Goal: Task Accomplishment & Management: Use online tool/utility

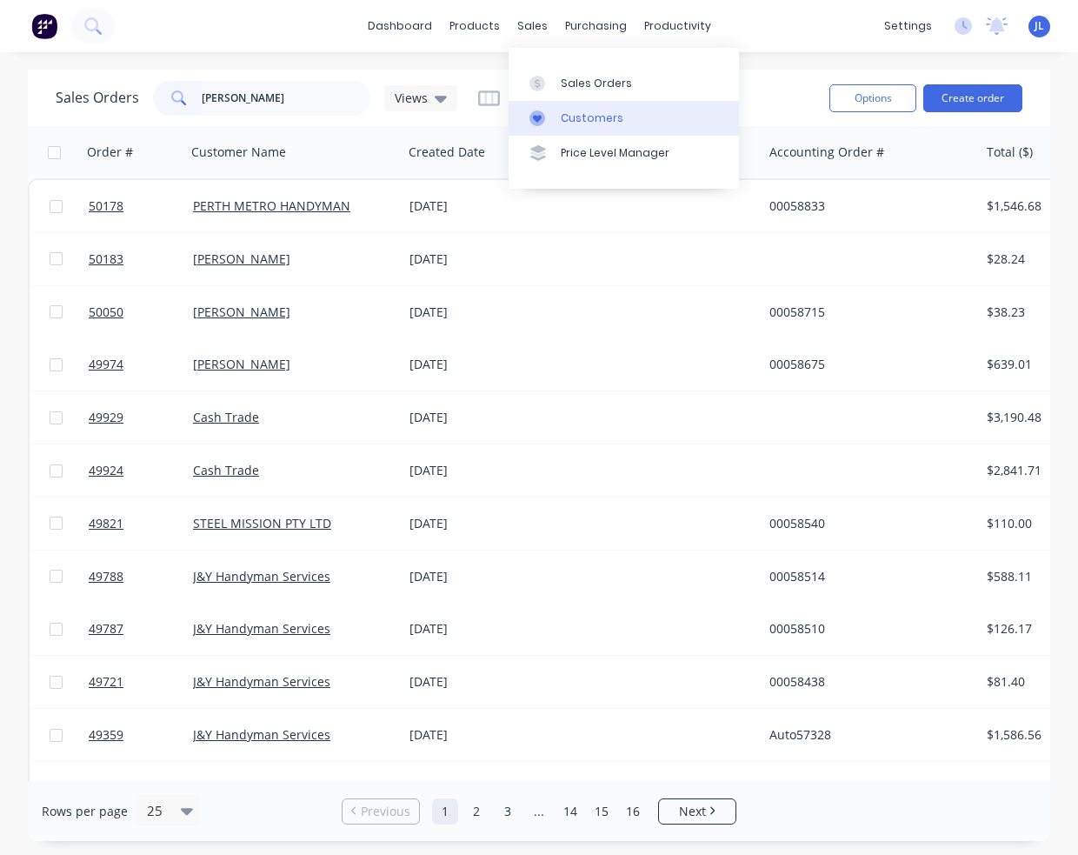
click at [587, 128] on link "Customers" at bounding box center [624, 118] width 230 height 35
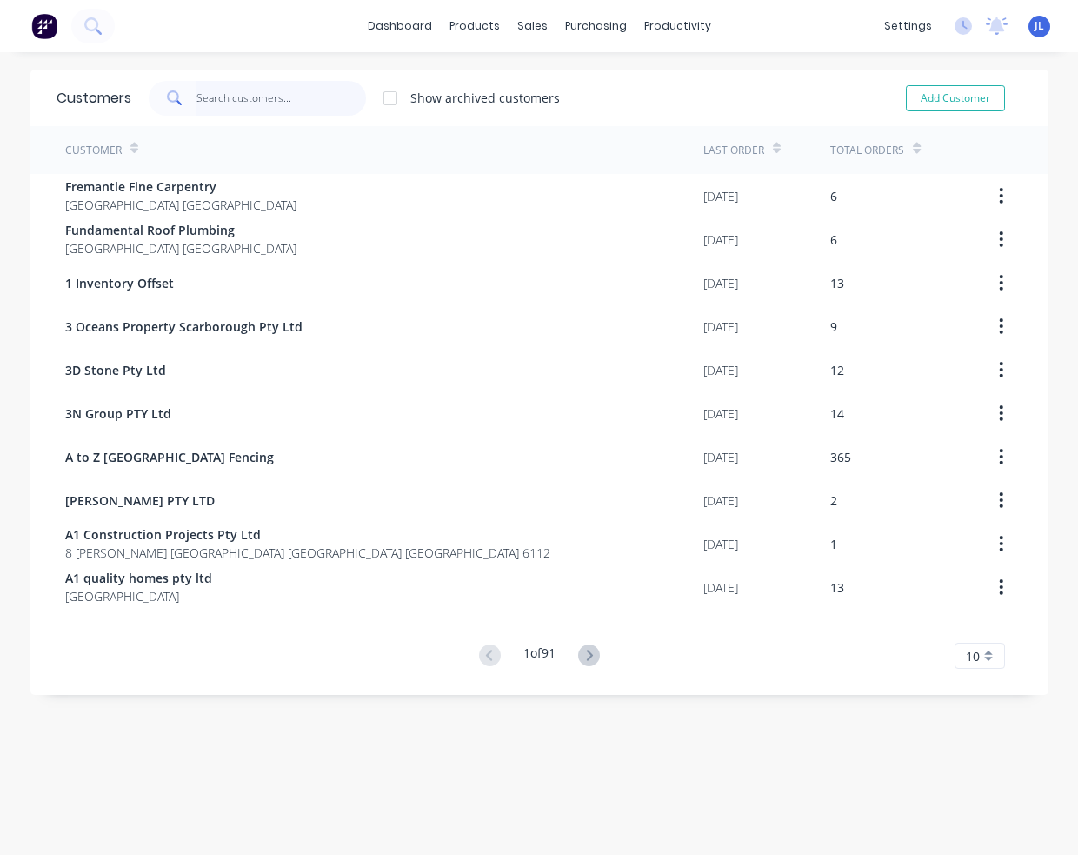
click at [254, 98] on input "text" at bounding box center [282, 98] width 170 height 35
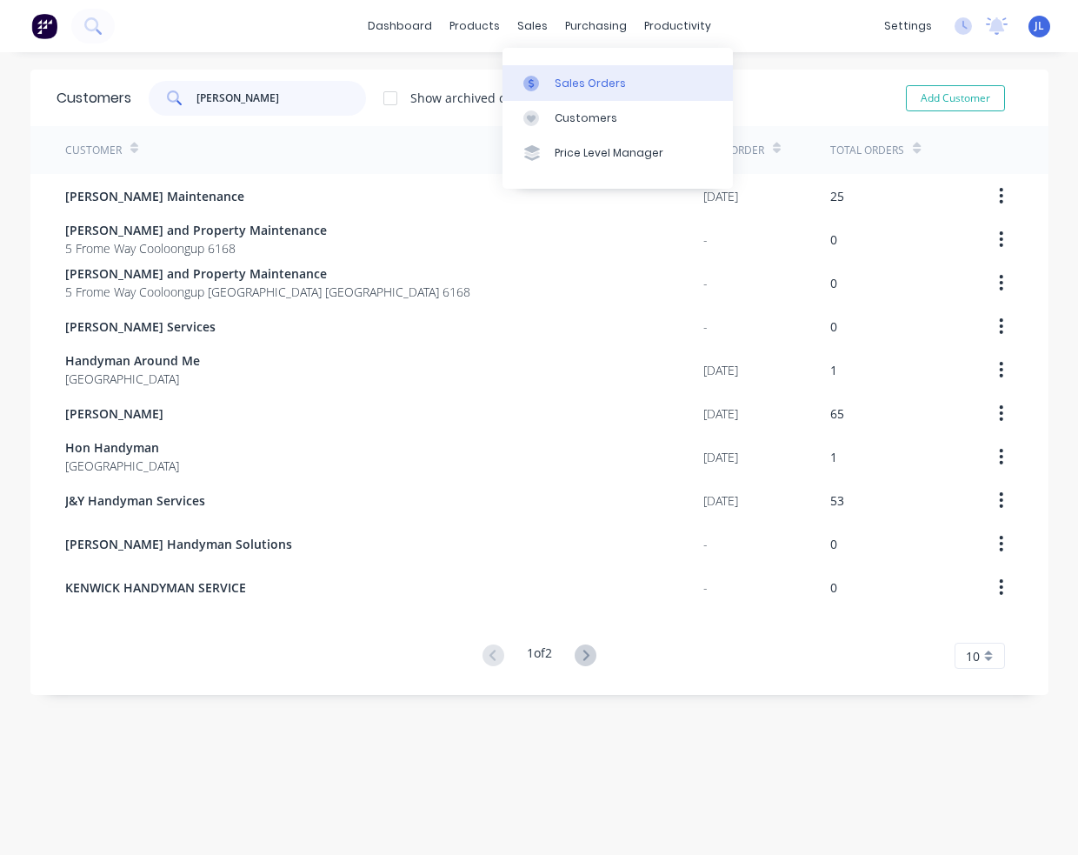
type input "[PERSON_NAME]"
click at [551, 86] on link "Sales Orders" at bounding box center [618, 82] width 230 height 35
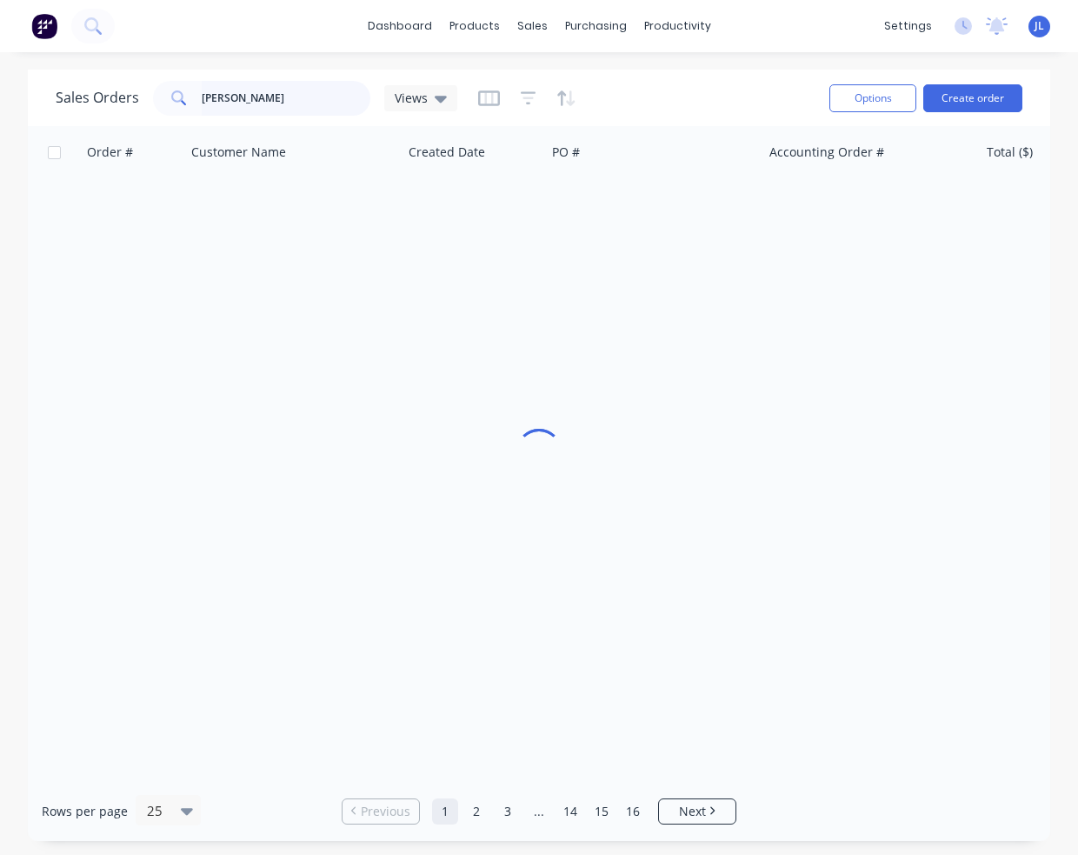
click at [264, 101] on input "[PERSON_NAME]" at bounding box center [287, 98] width 170 height 35
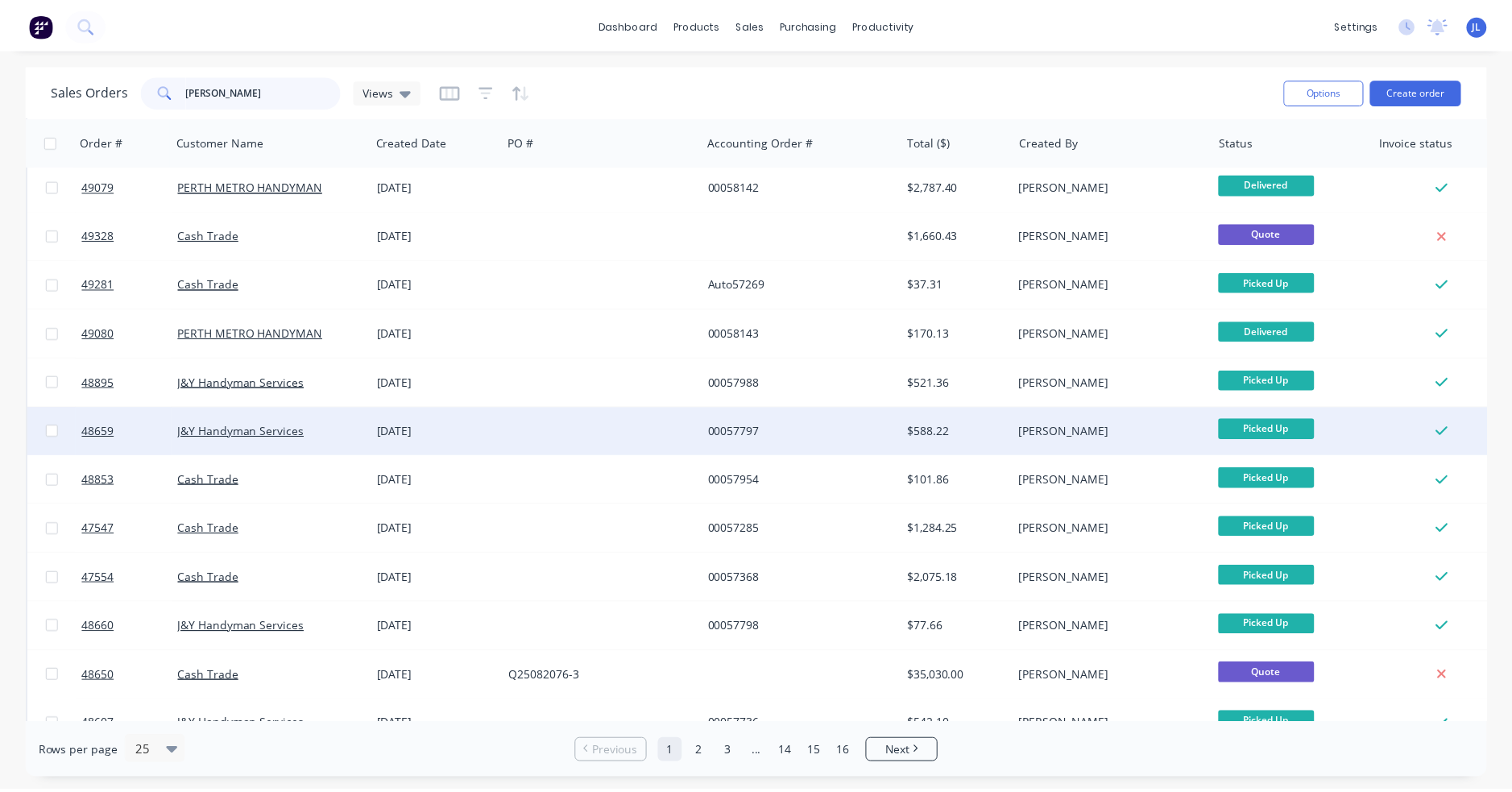
scroll to position [593, 0]
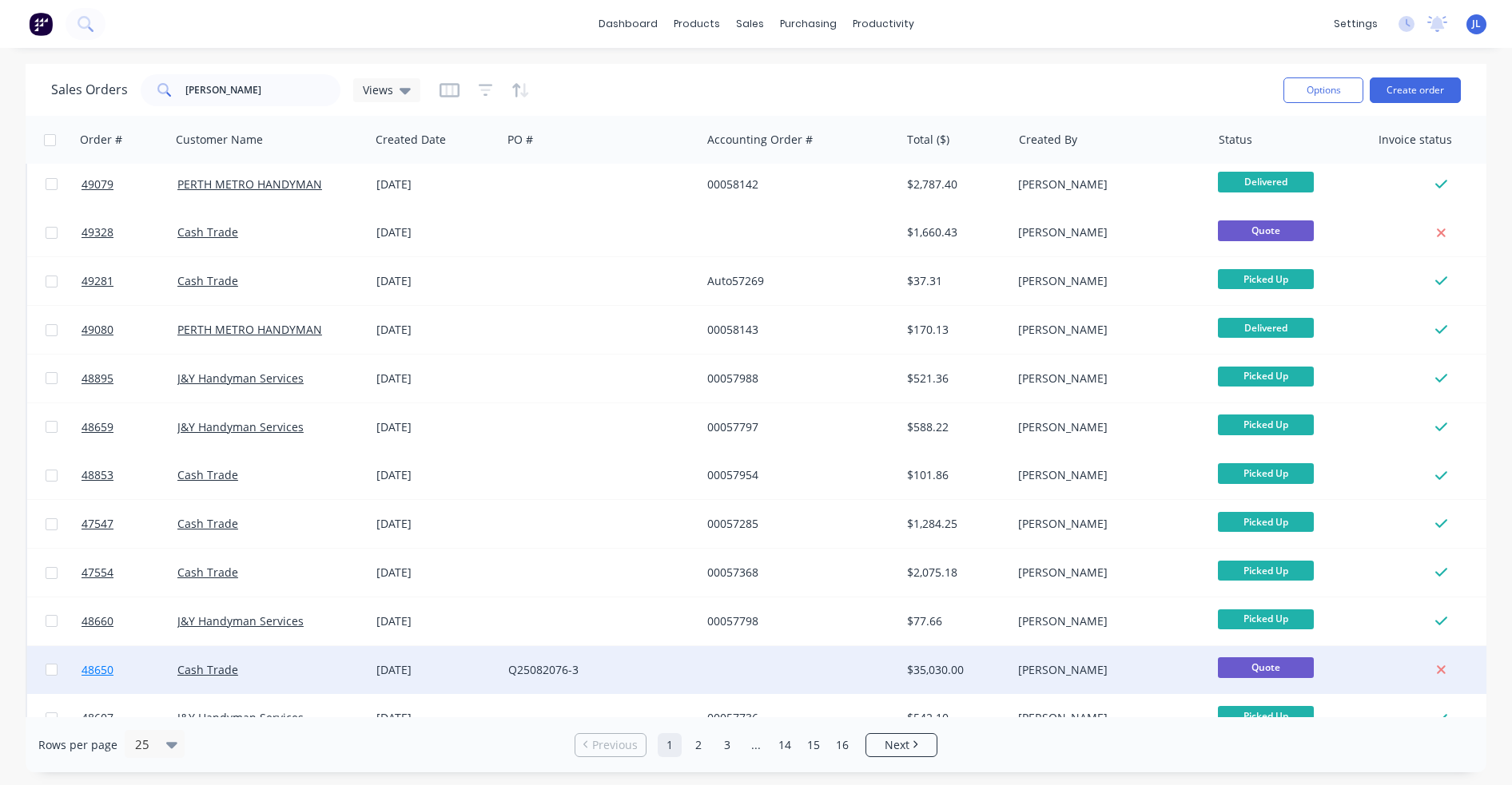
click at [95, 670] on span "48650" at bounding box center [97, 669] width 32 height 16
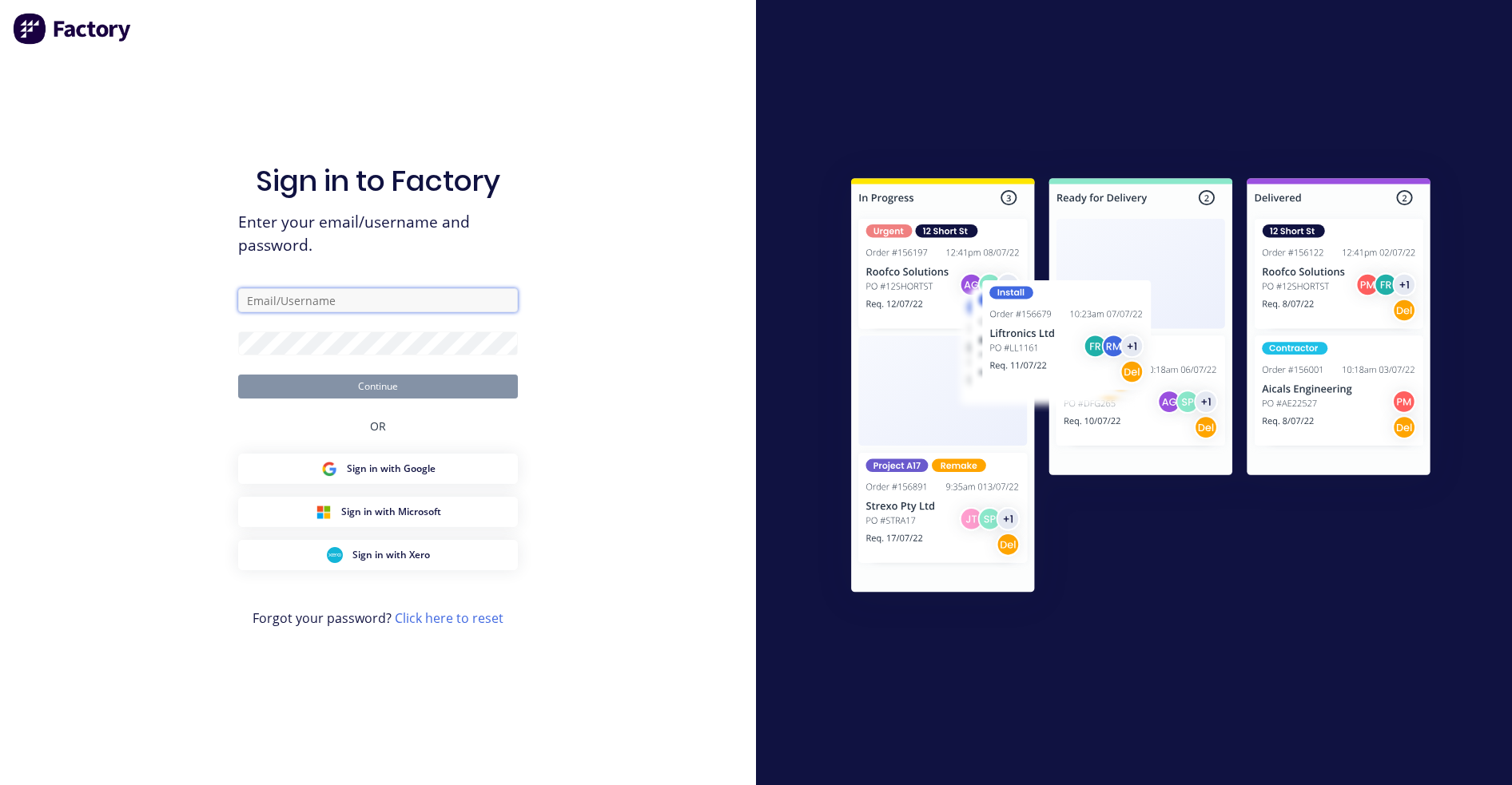
drag, startPoint x: 345, startPoint y: 303, endPoint x: 346, endPoint y: 312, distance: 9.1
click at [345, 303] on input "text" at bounding box center [378, 300] width 279 height 24
type input "[PERSON_NAME][EMAIL_ADDRESS][DOMAIN_NAME]"
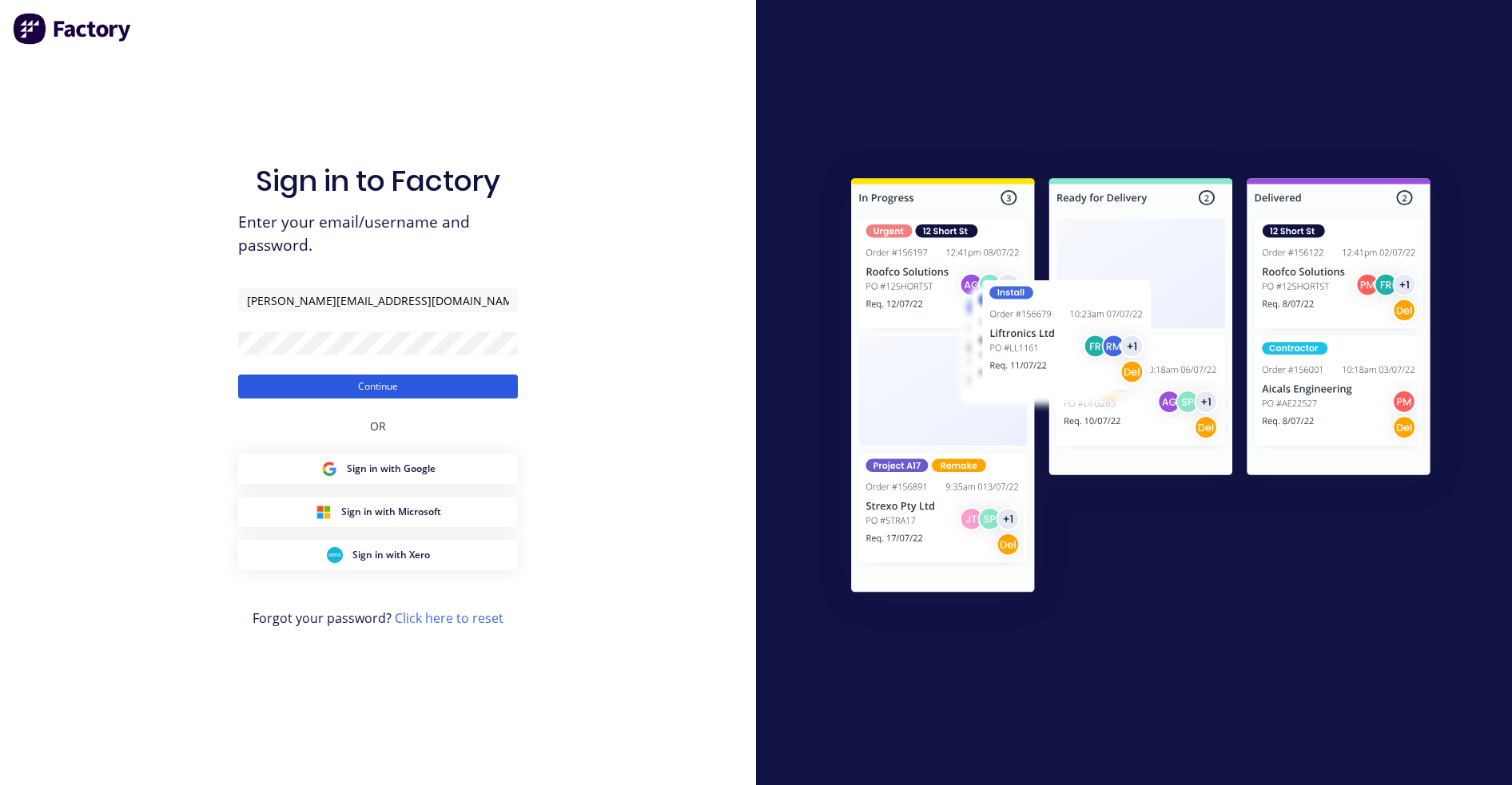
click at [305, 384] on button "Continue" at bounding box center [378, 387] width 279 height 24
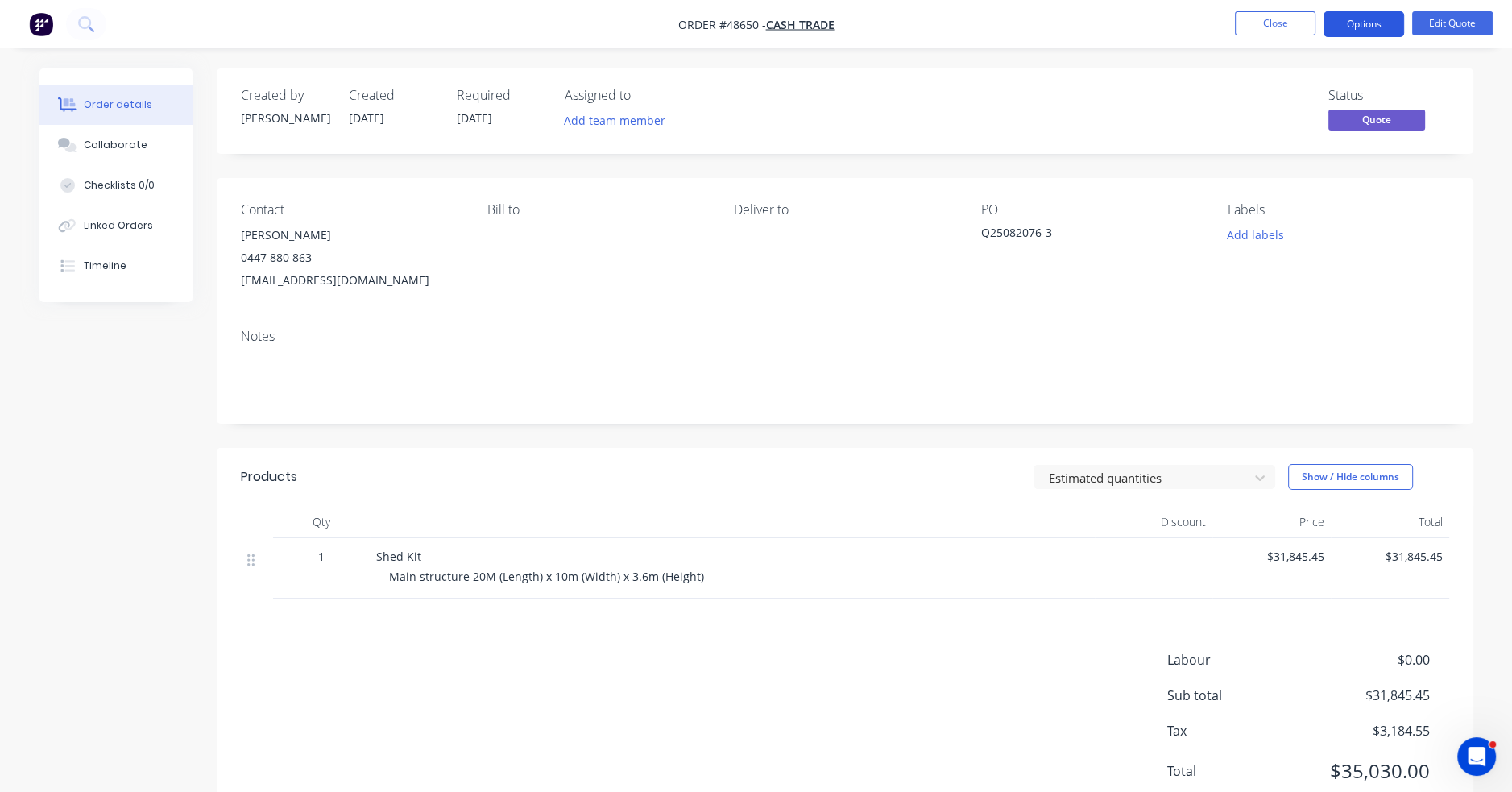
click at [998, 14] on button "Options" at bounding box center [1363, 24] width 81 height 26
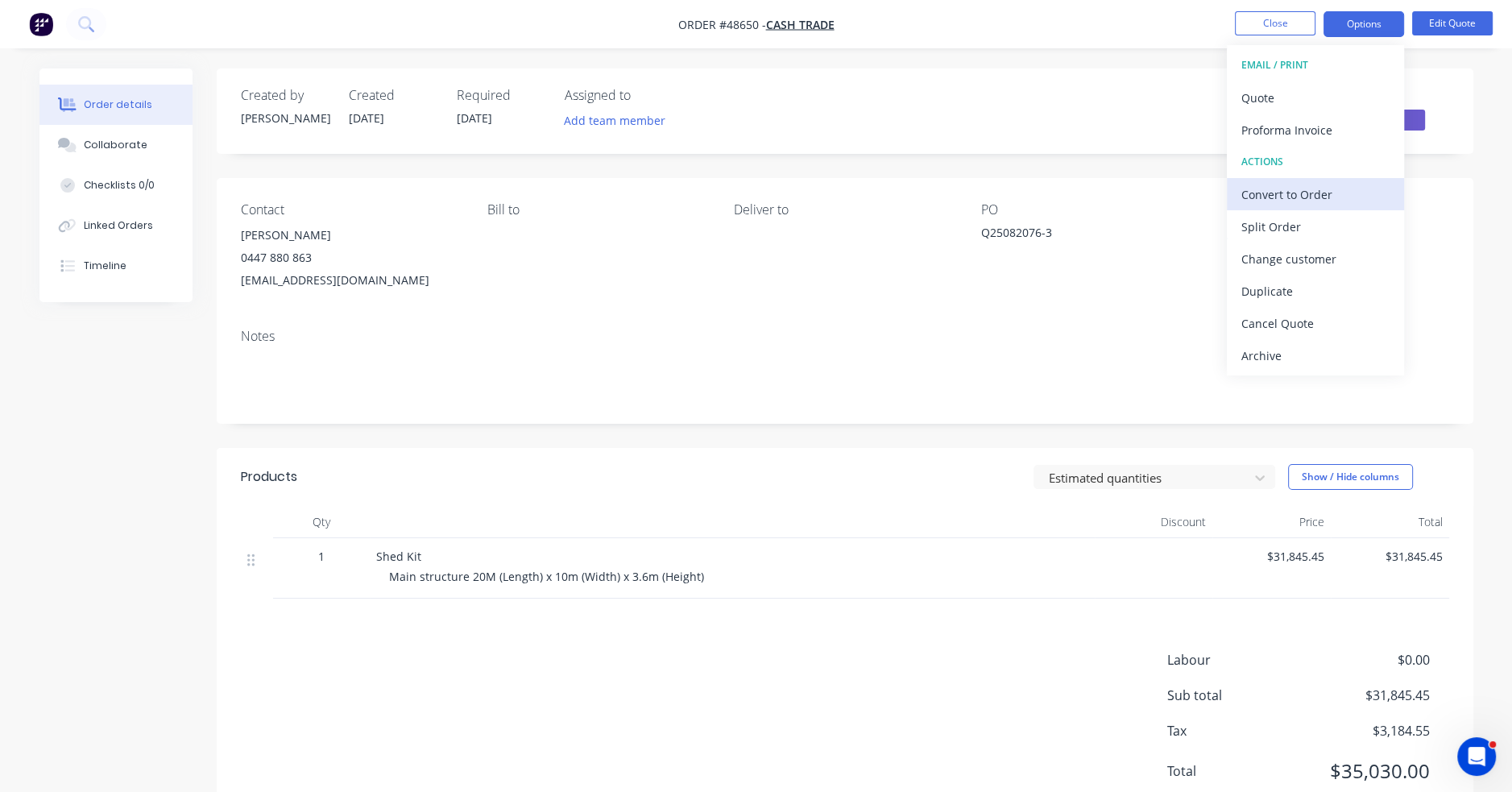
click at [998, 193] on div "Convert to Order" at bounding box center [1315, 194] width 148 height 23
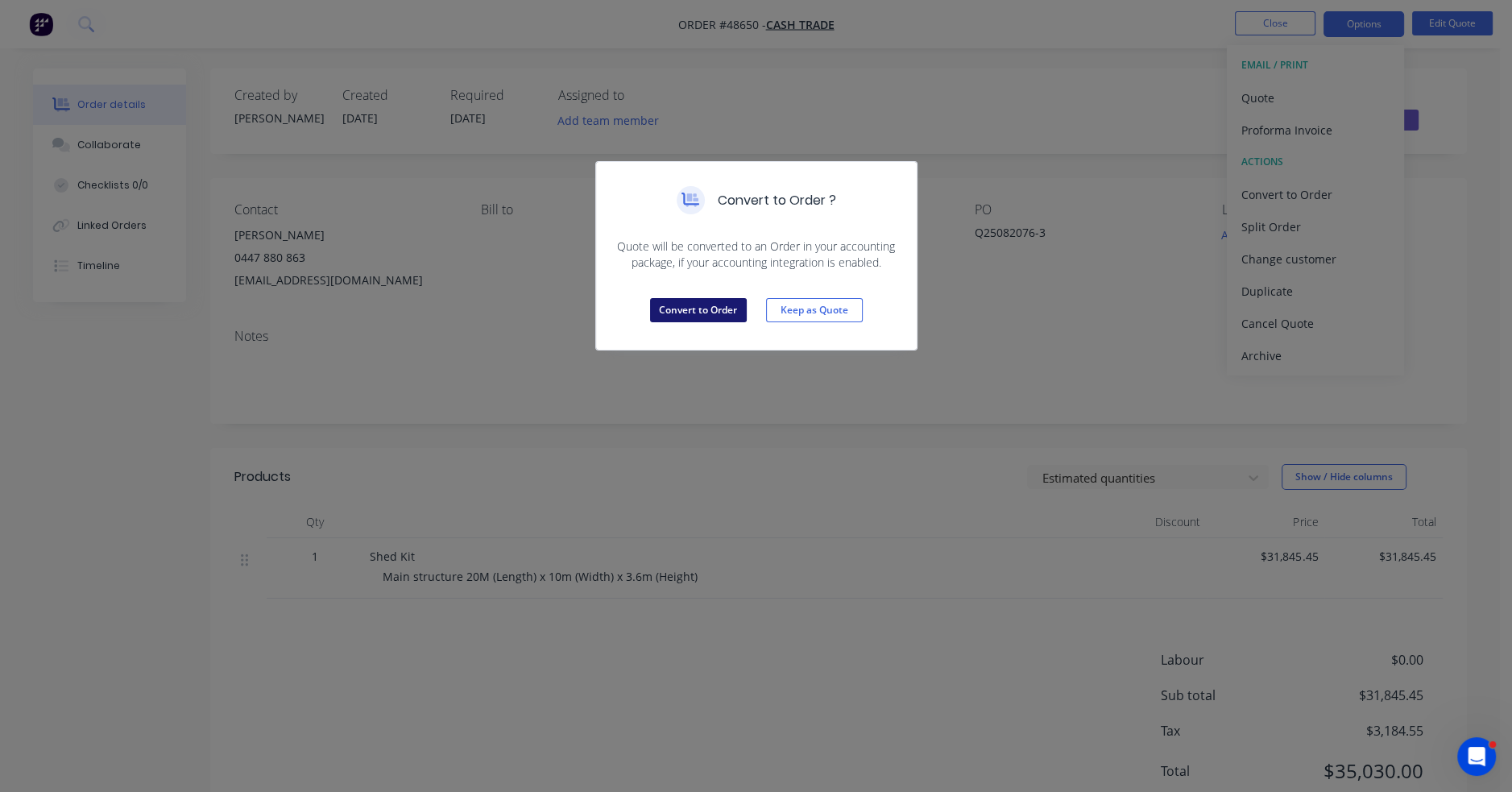
click at [733, 309] on button "Convert to Order" at bounding box center [698, 310] width 96 height 24
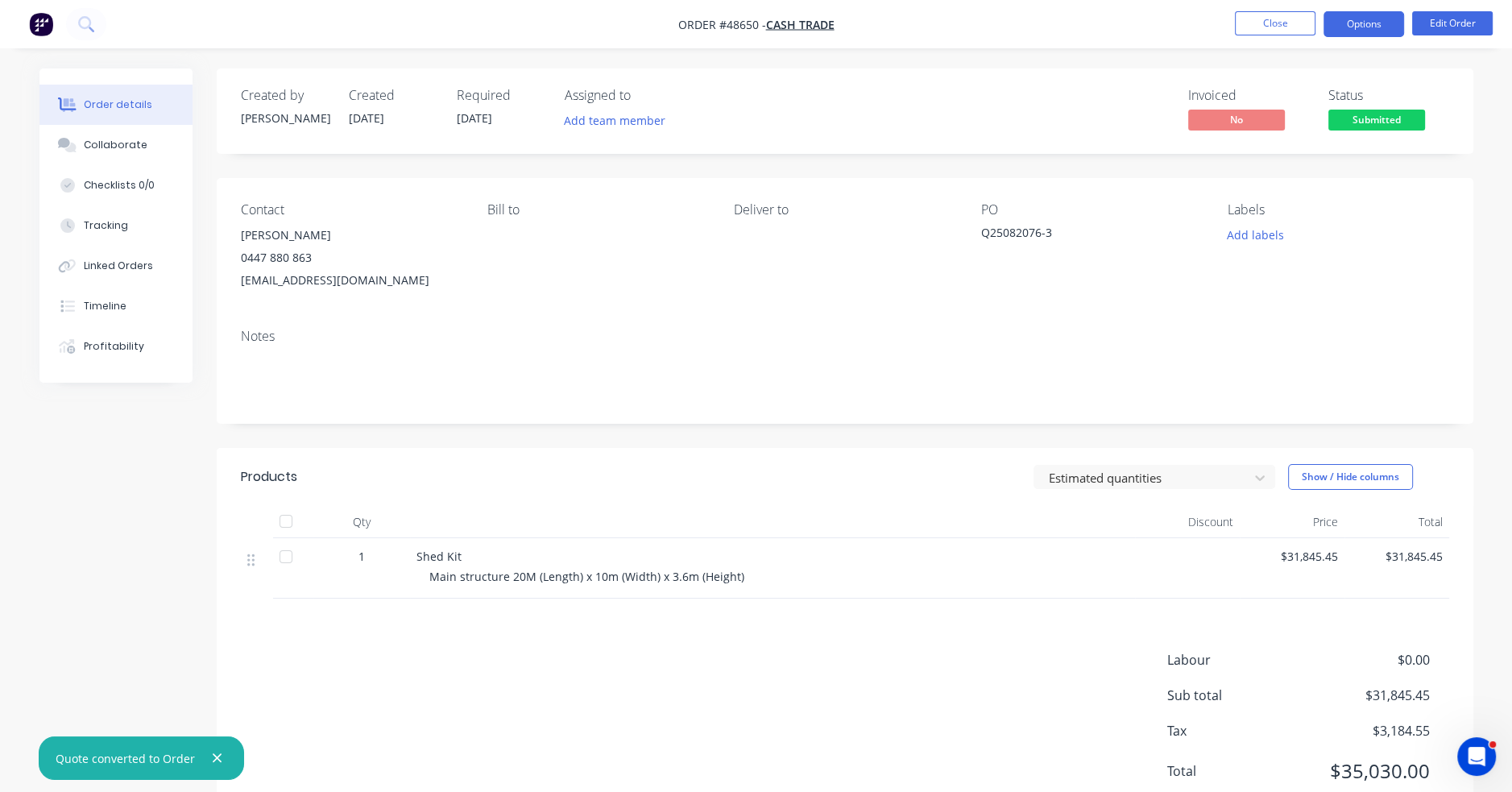
click at [998, 20] on button "Options" at bounding box center [1363, 24] width 81 height 26
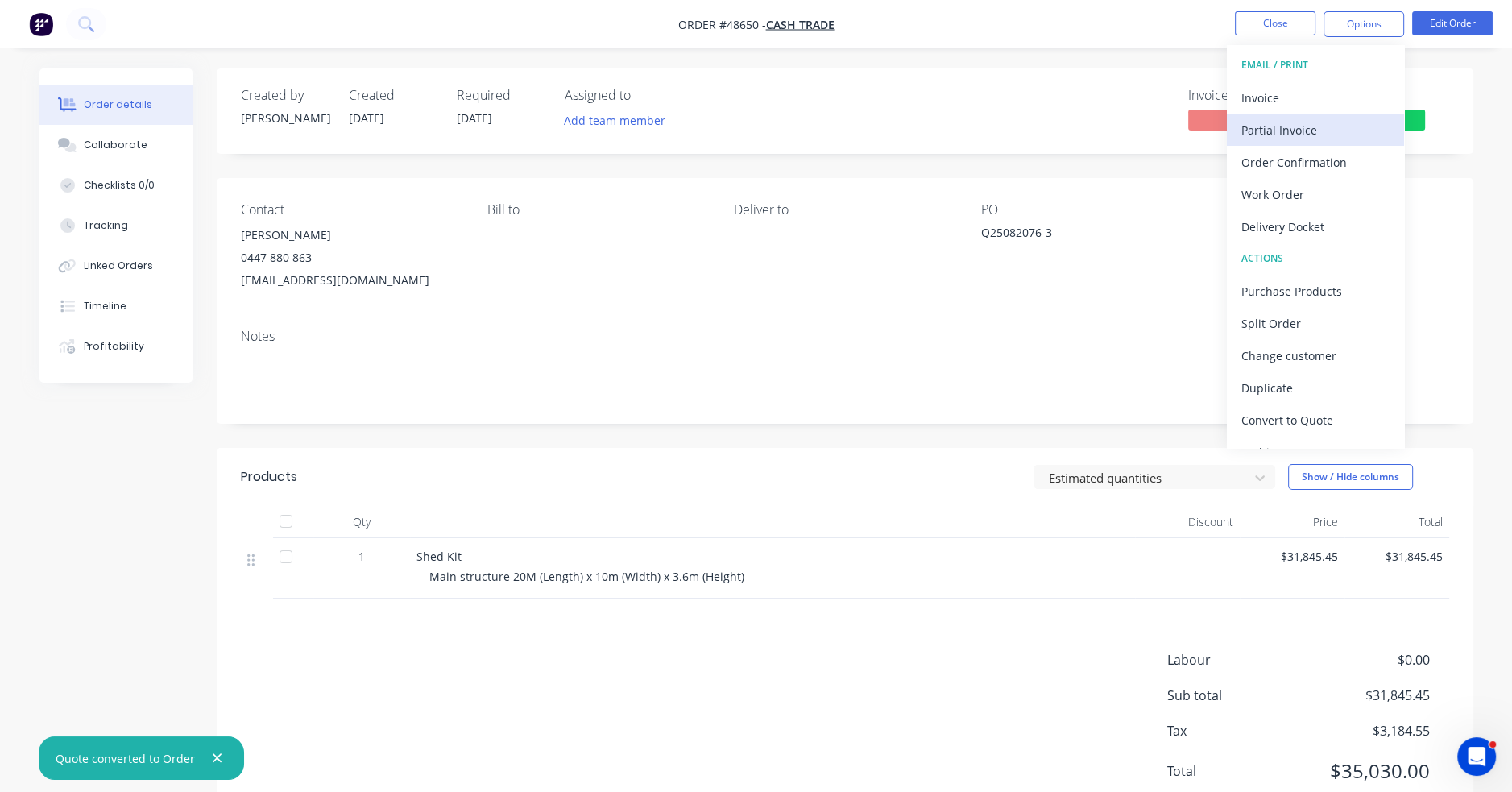
click at [998, 133] on div "Partial Invoice" at bounding box center [1315, 130] width 148 height 23
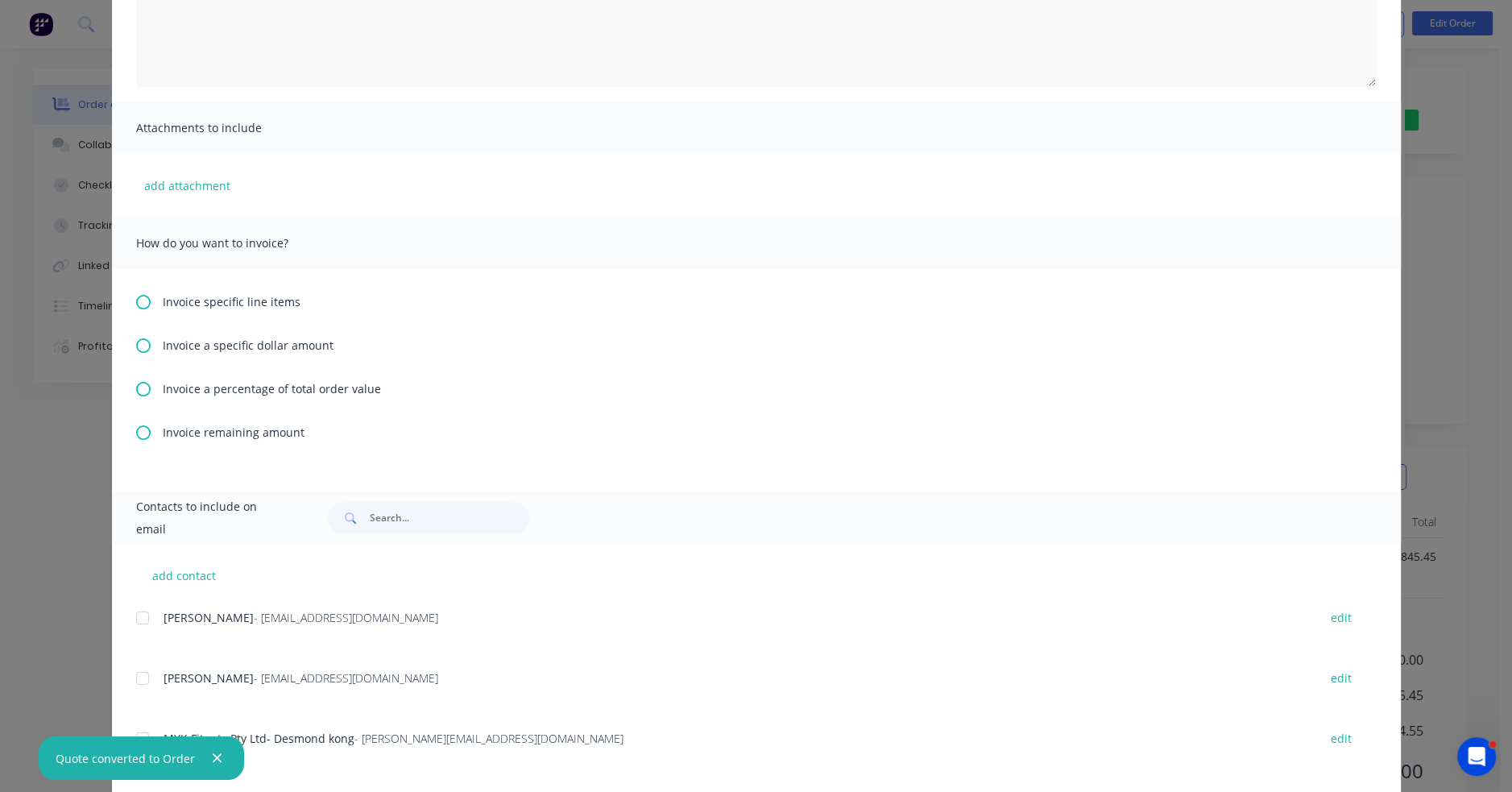
scroll to position [403, 0]
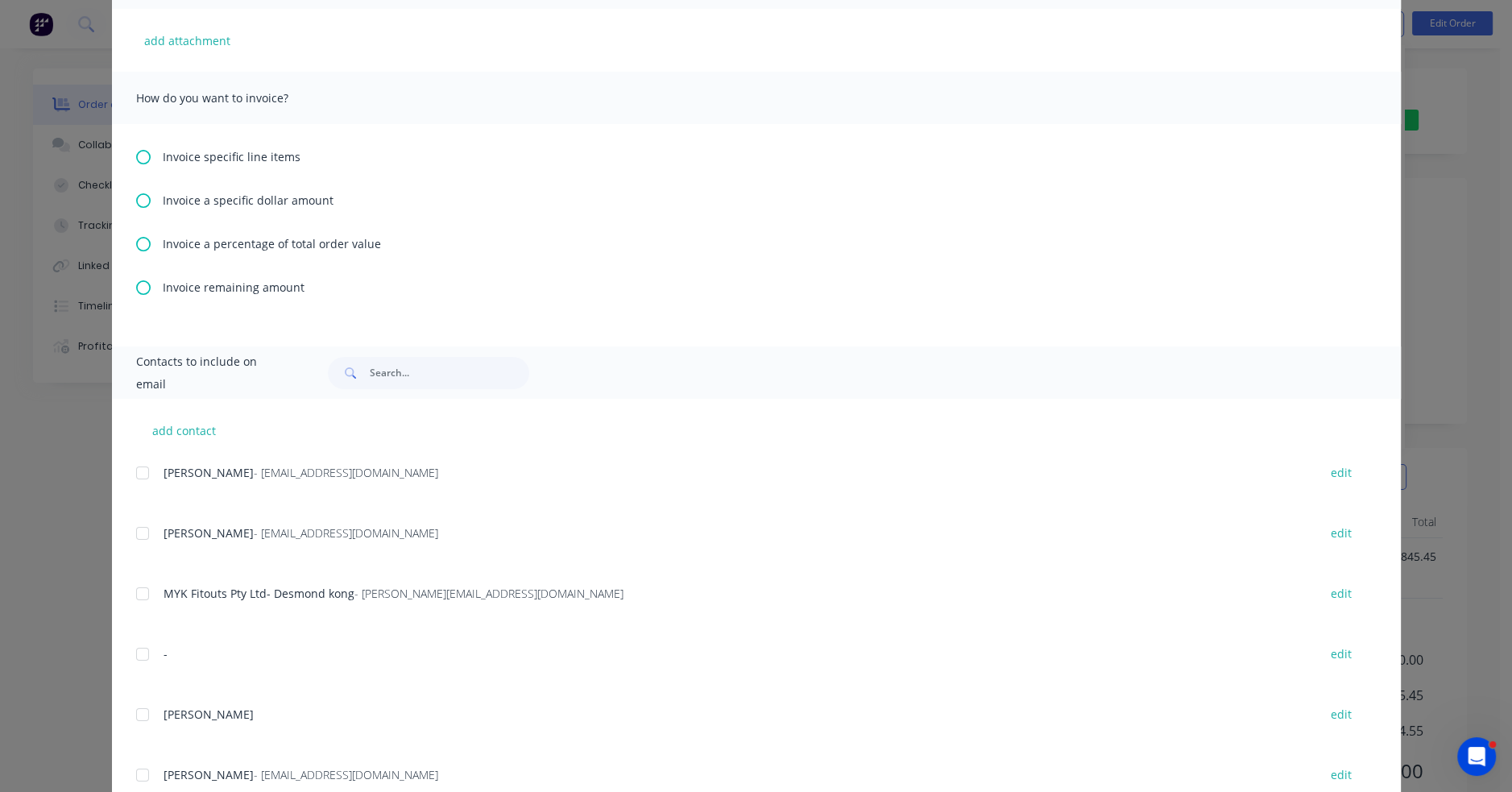
click at [142, 199] on icon at bounding box center [144, 201] width 15 height 15
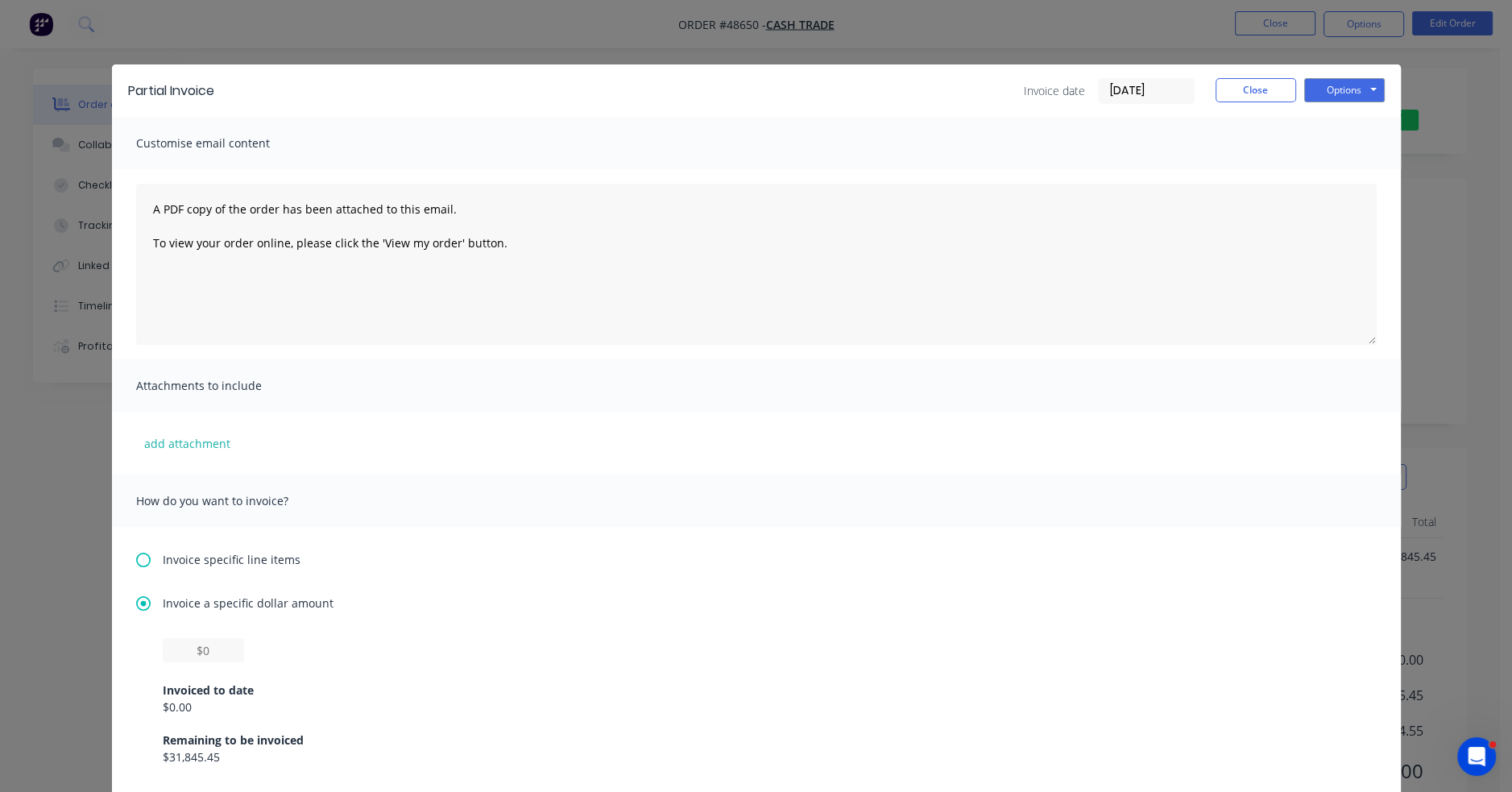
scroll to position [81, 0]
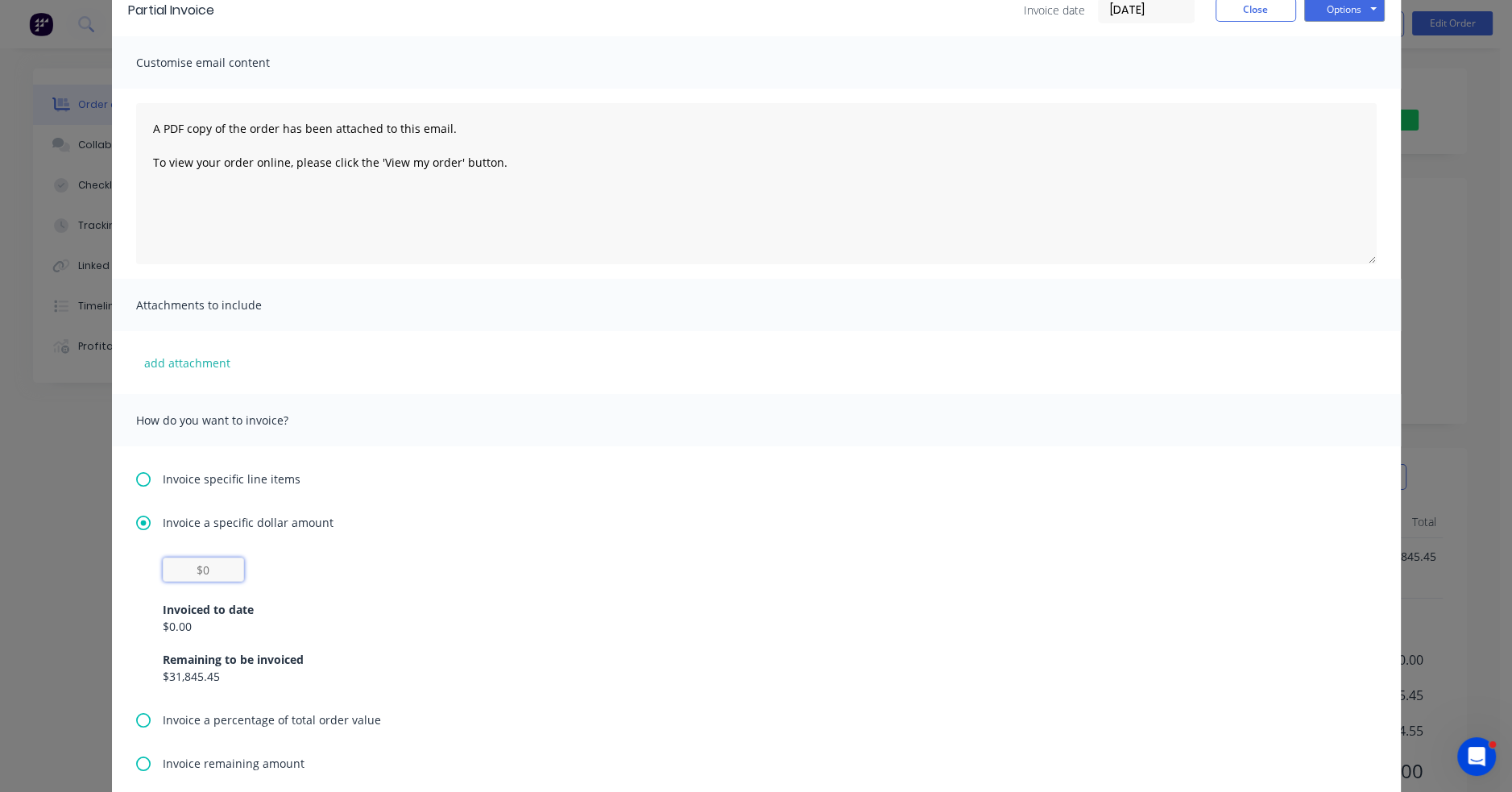
drag, startPoint x: 208, startPoint y: 566, endPoint x: 161, endPoint y: 566, distance: 47.0
click at [163, 566] on input "text" at bounding box center [204, 570] width 81 height 24
type input "$2,700"
click at [127, 559] on div "Invoice specific line items Invoice a specific dollar amount $2,700 Invoiced to…" at bounding box center [756, 635] width 1289 height 376
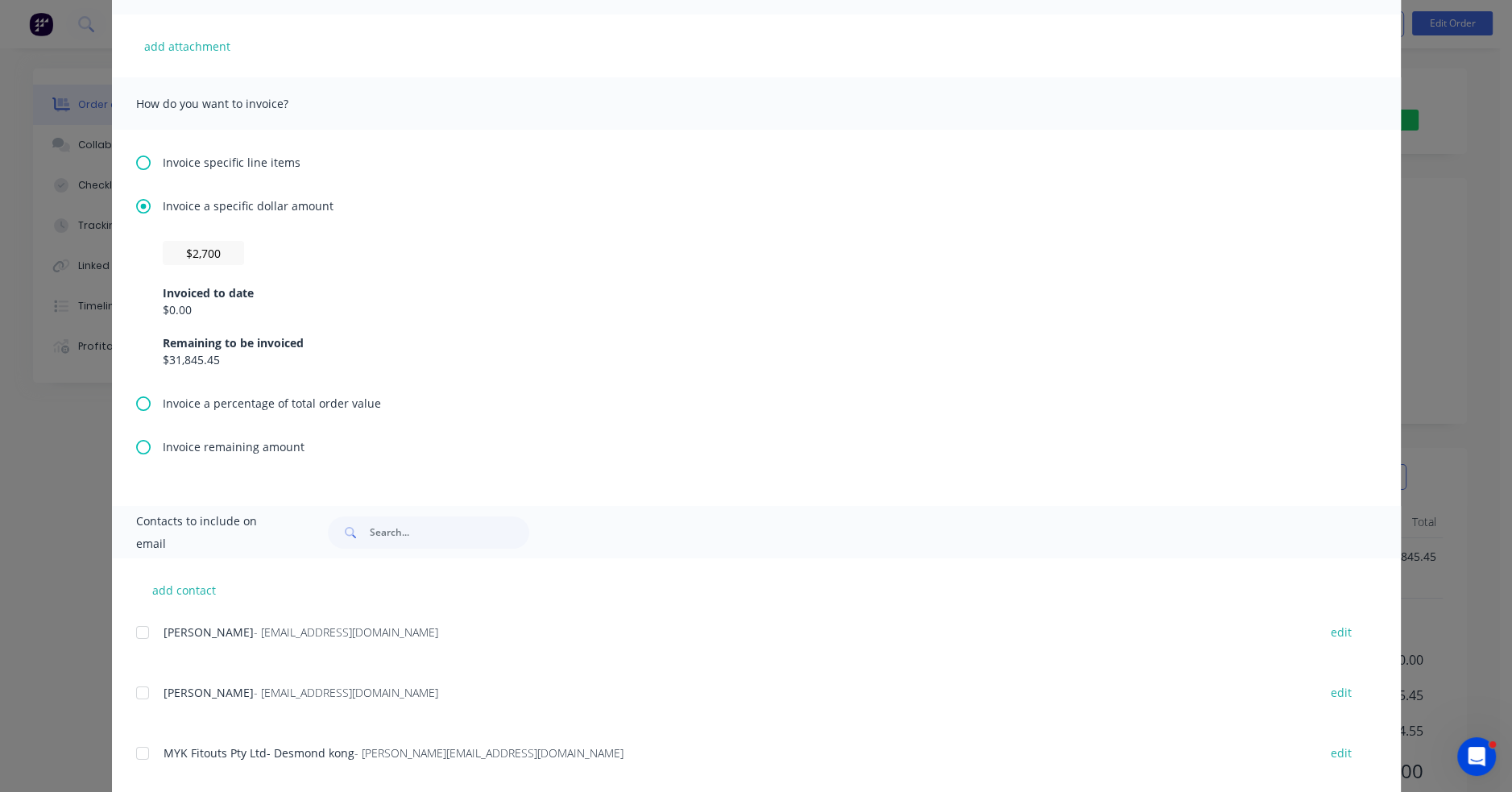
scroll to position [403, 0]
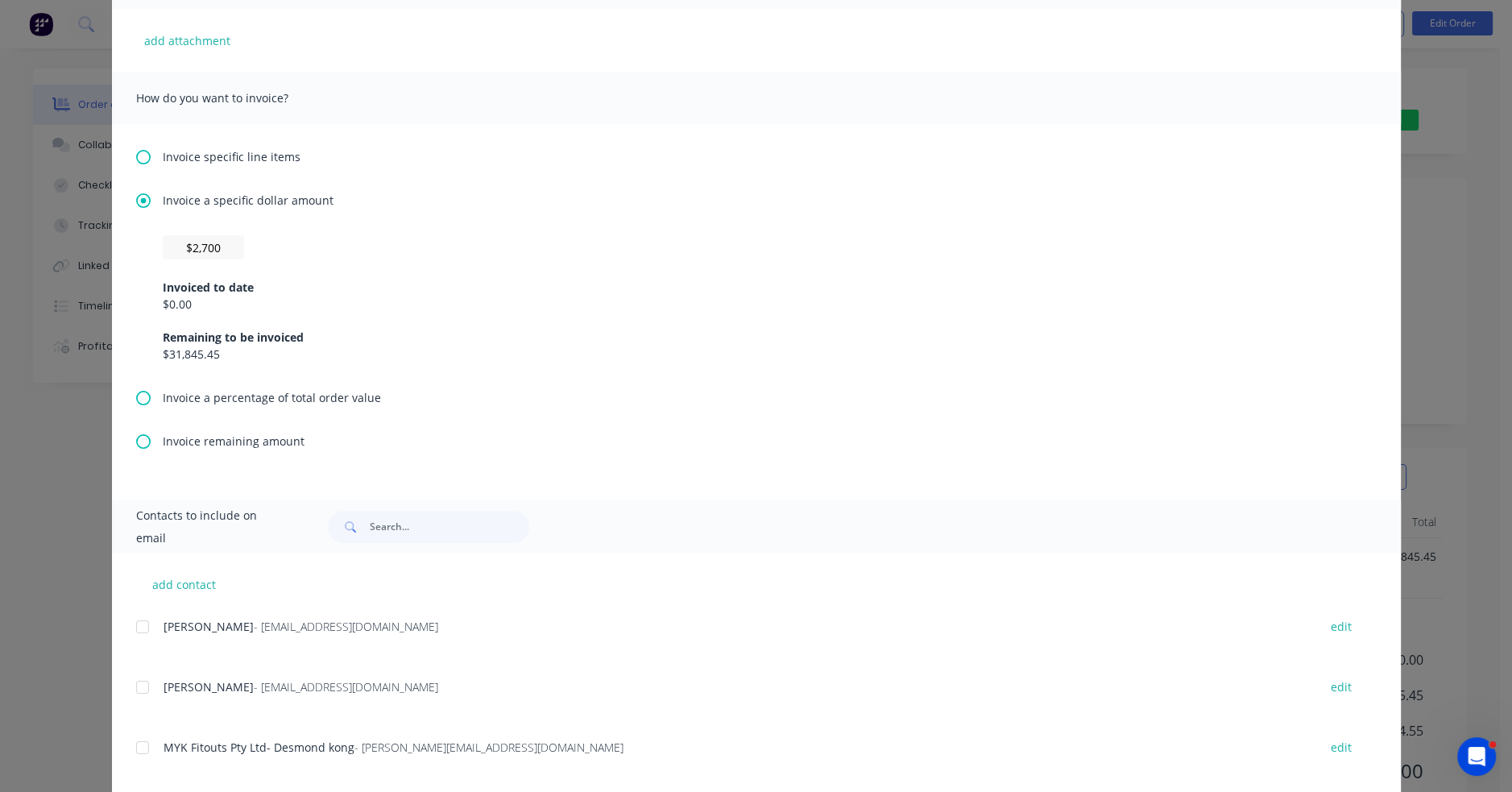
click at [136, 153] on icon at bounding box center [144, 157] width 15 height 15
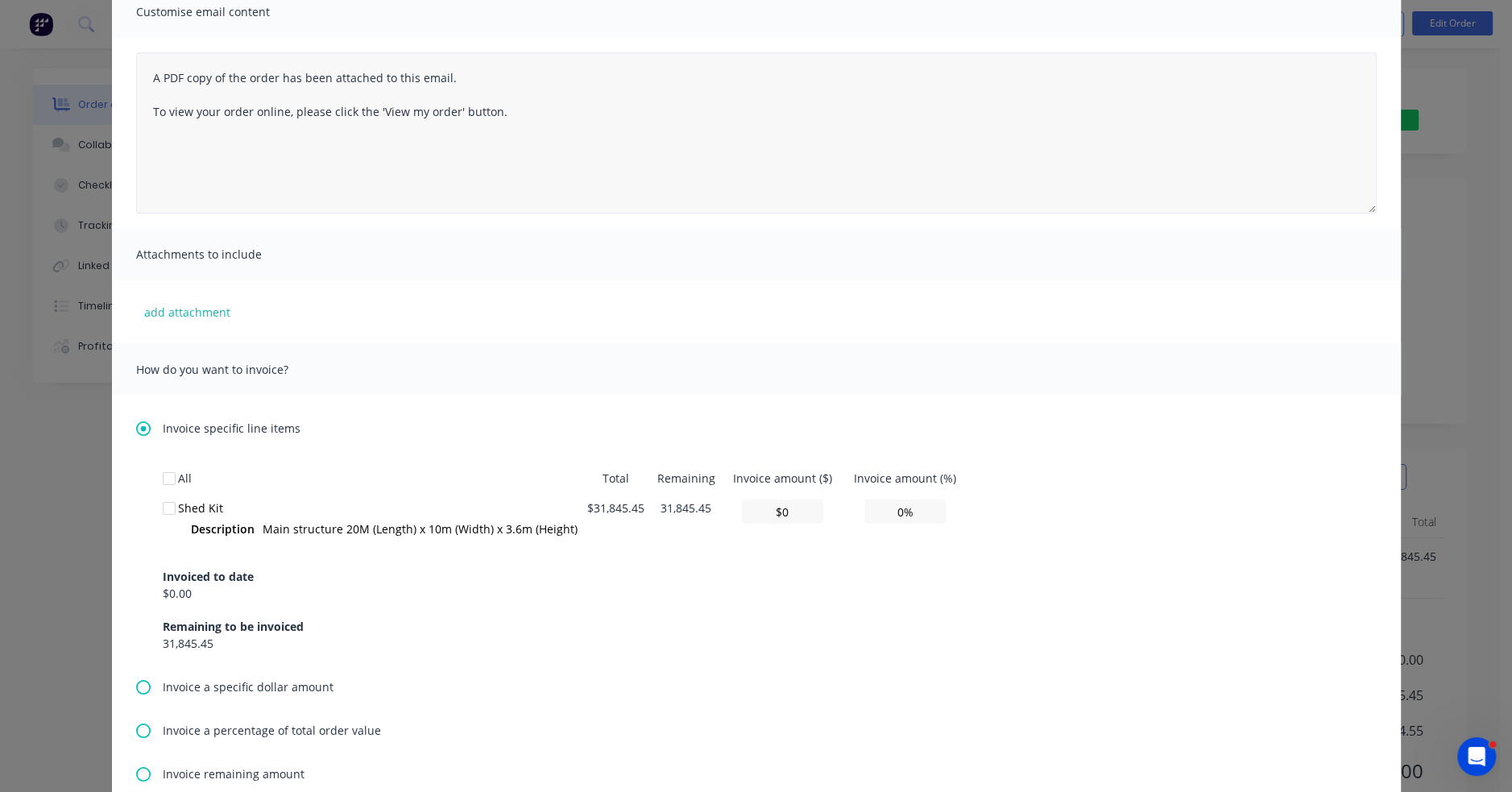
scroll to position [322, 0]
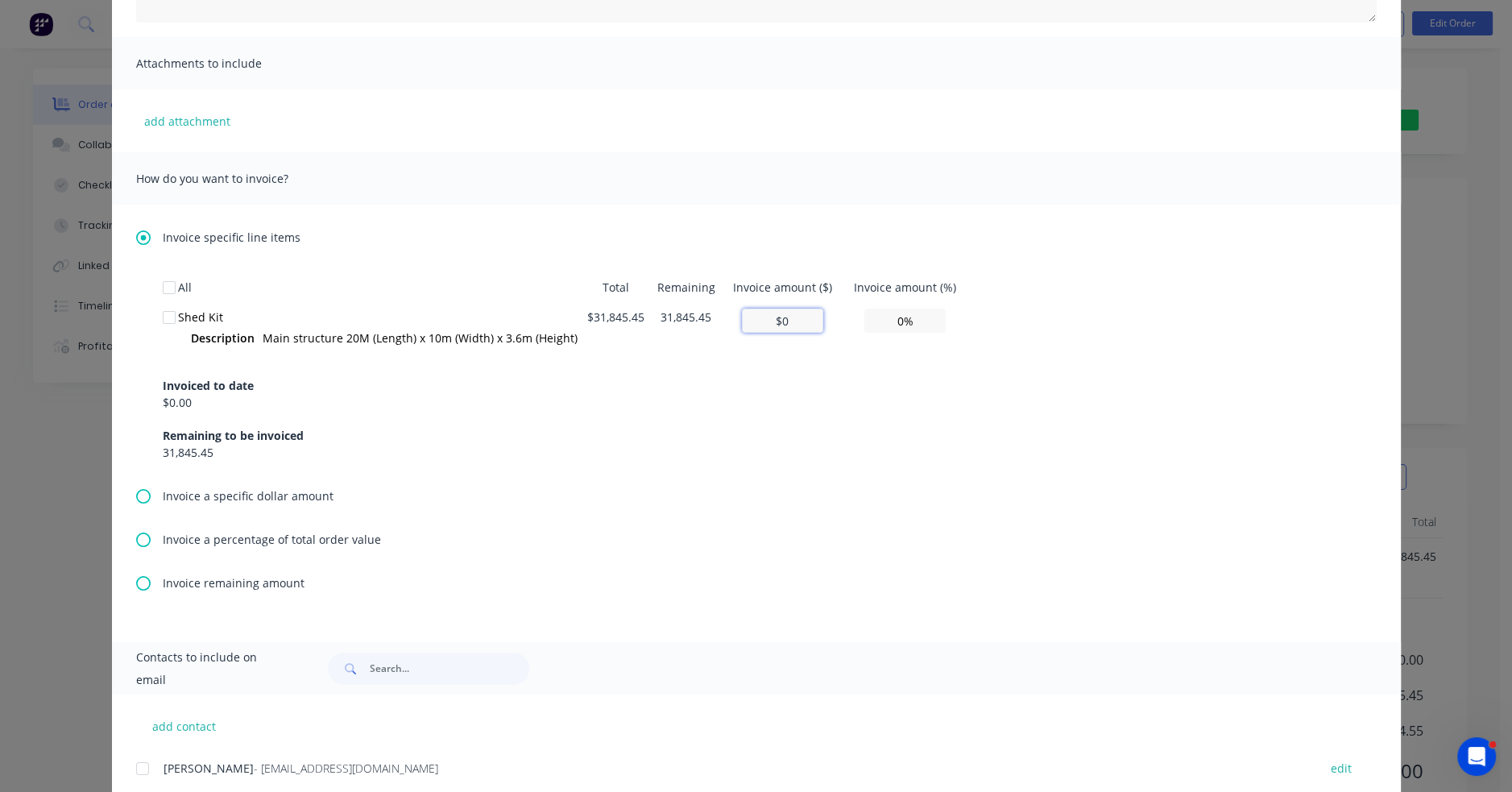
drag, startPoint x: 793, startPoint y: 319, endPoint x: 752, endPoint y: 318, distance: 41.0
click at [752, 318] on input "$0" at bounding box center [782, 321] width 81 height 24
type input "$2"
type input "0.01%"
type input "$27"
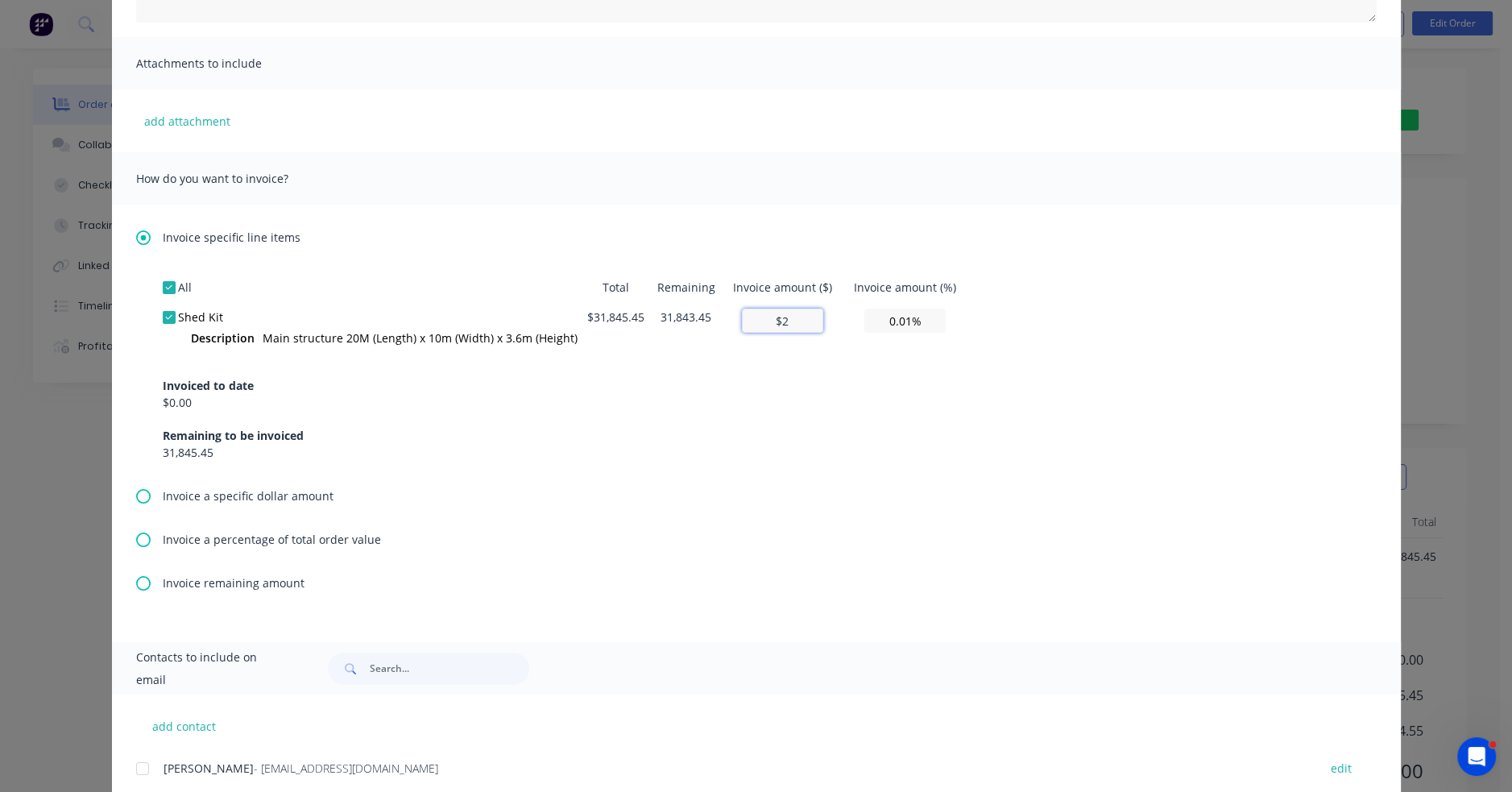
type input "0.08%"
type input "$270"
type input "0.85%"
type input "$2,700"
type input "8.48%"
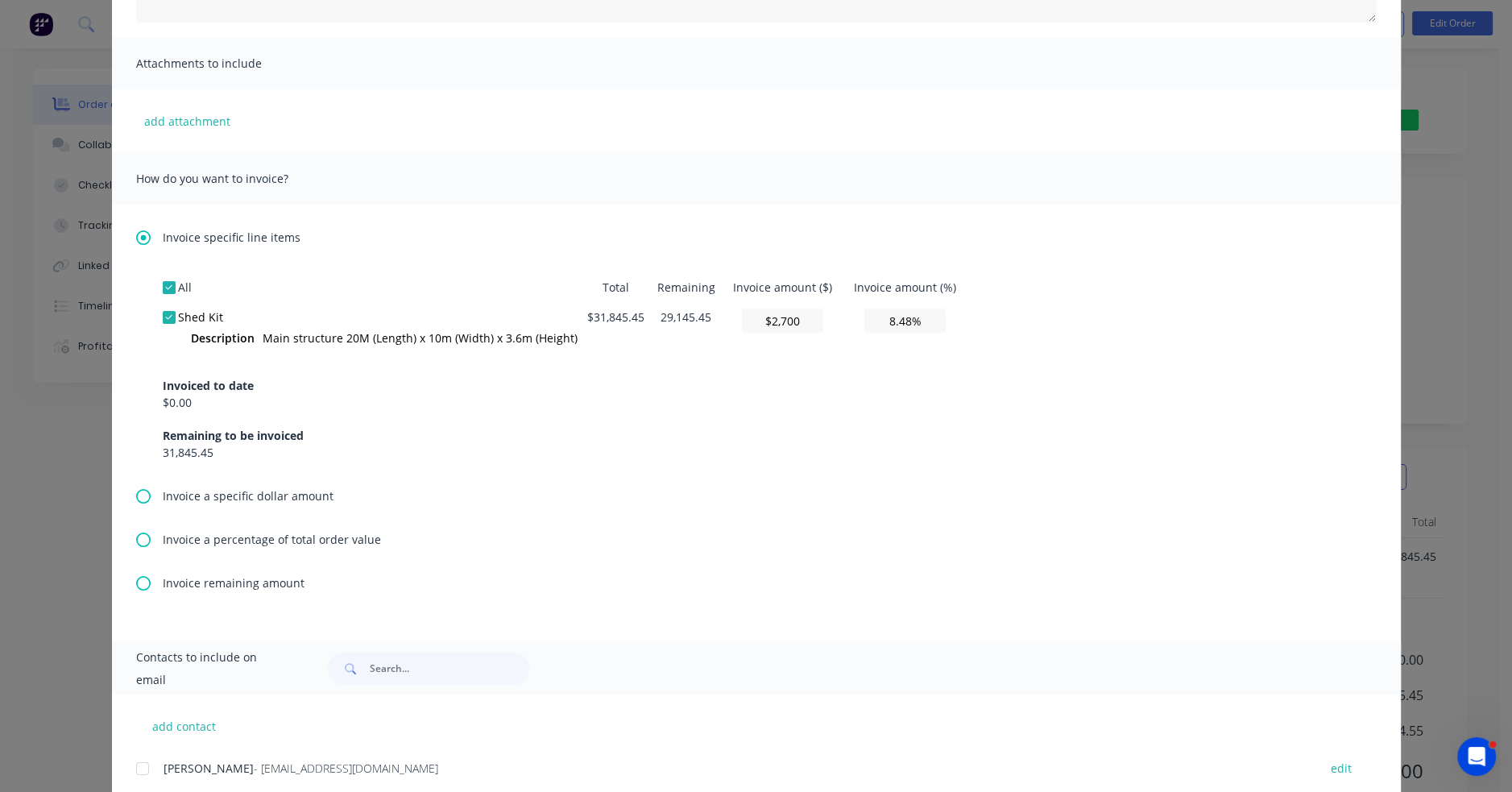
type input "$2,700"
click at [727, 423] on div "Invoiced to date $0.00 Remaining to be invoiced 31,845.45" at bounding box center [756, 409] width 1187 height 103
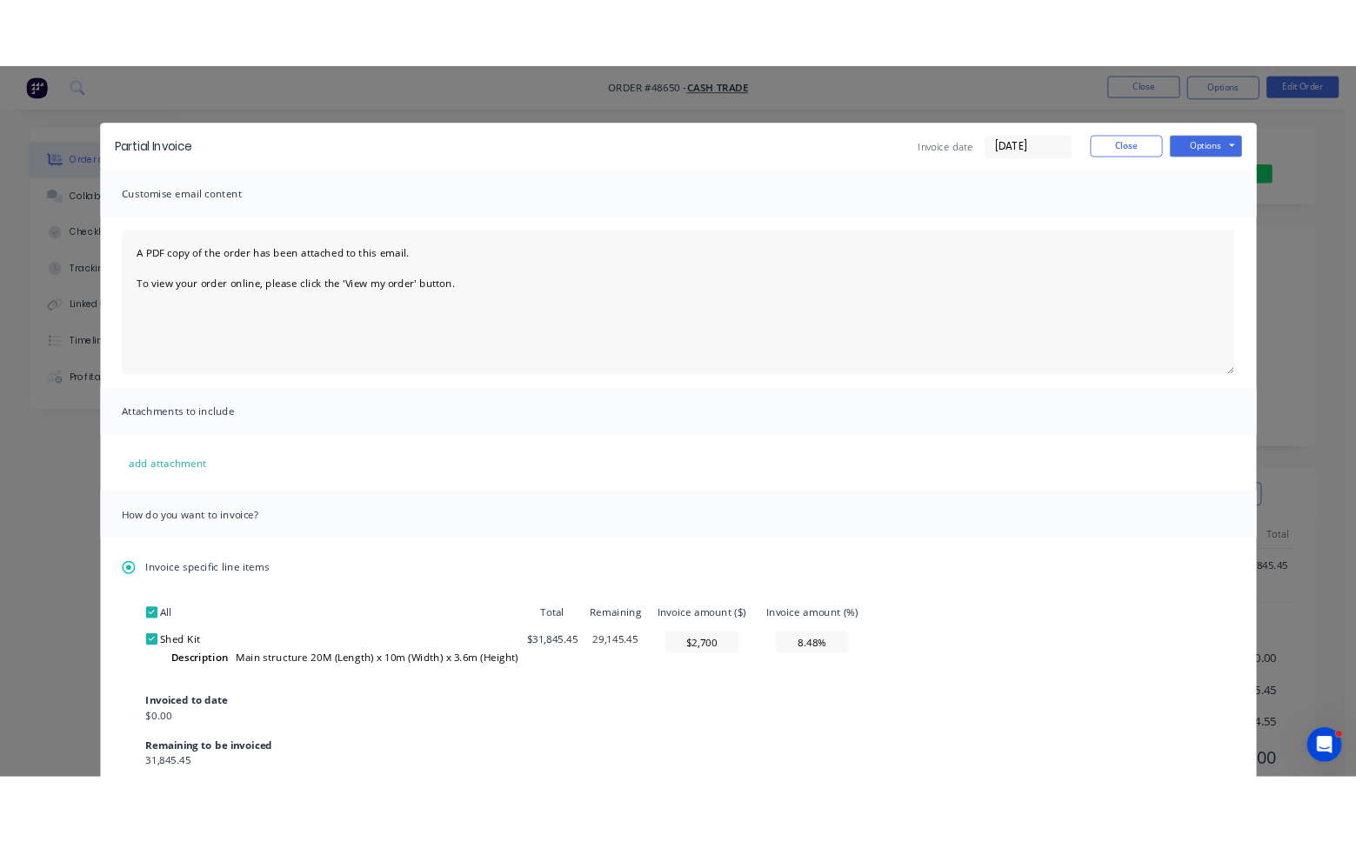
scroll to position [0, 0]
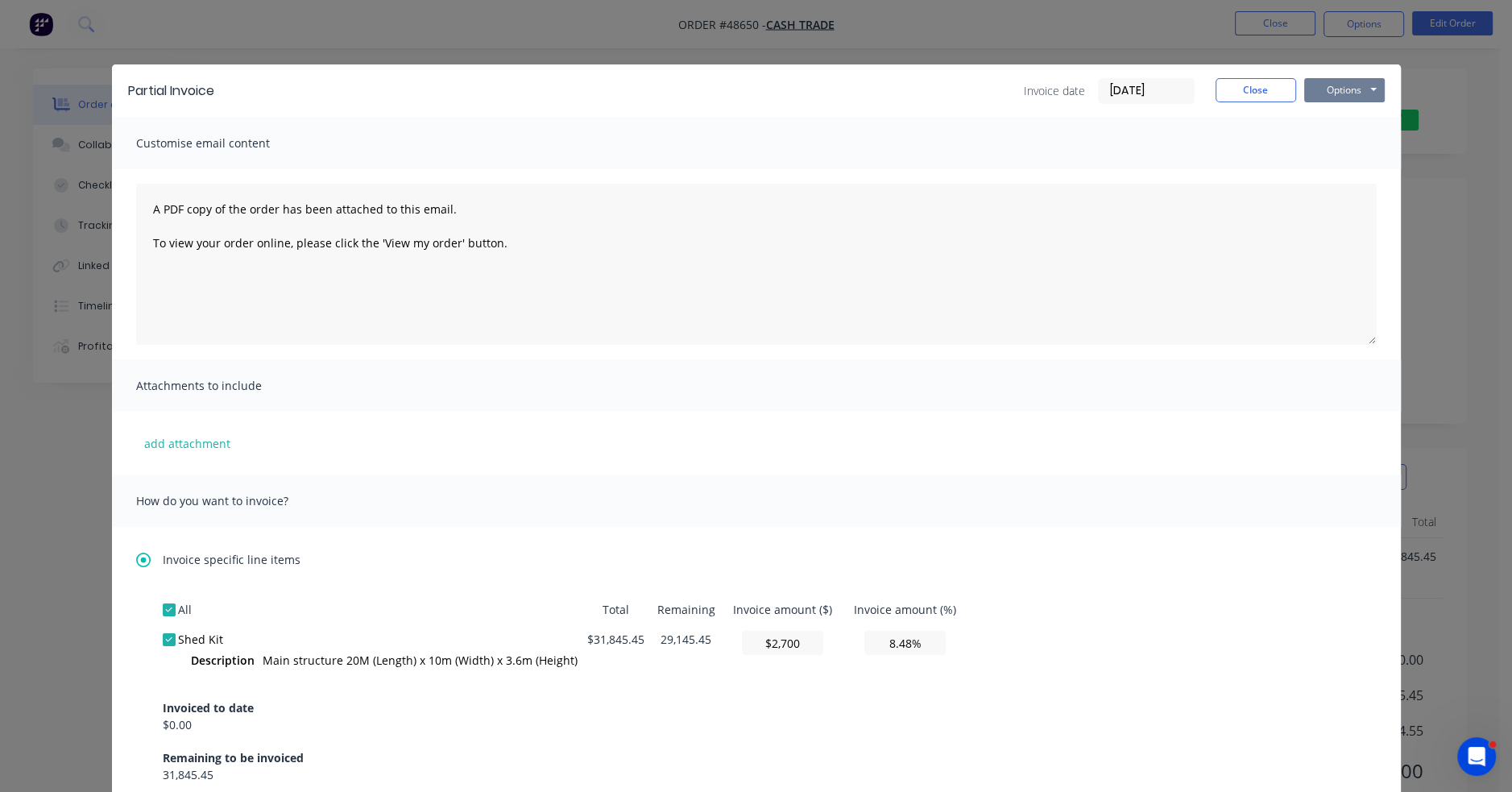
click at [998, 89] on button "Options" at bounding box center [1343, 90] width 81 height 24
click at [998, 145] on button "Print" at bounding box center [1355, 145] width 103 height 27
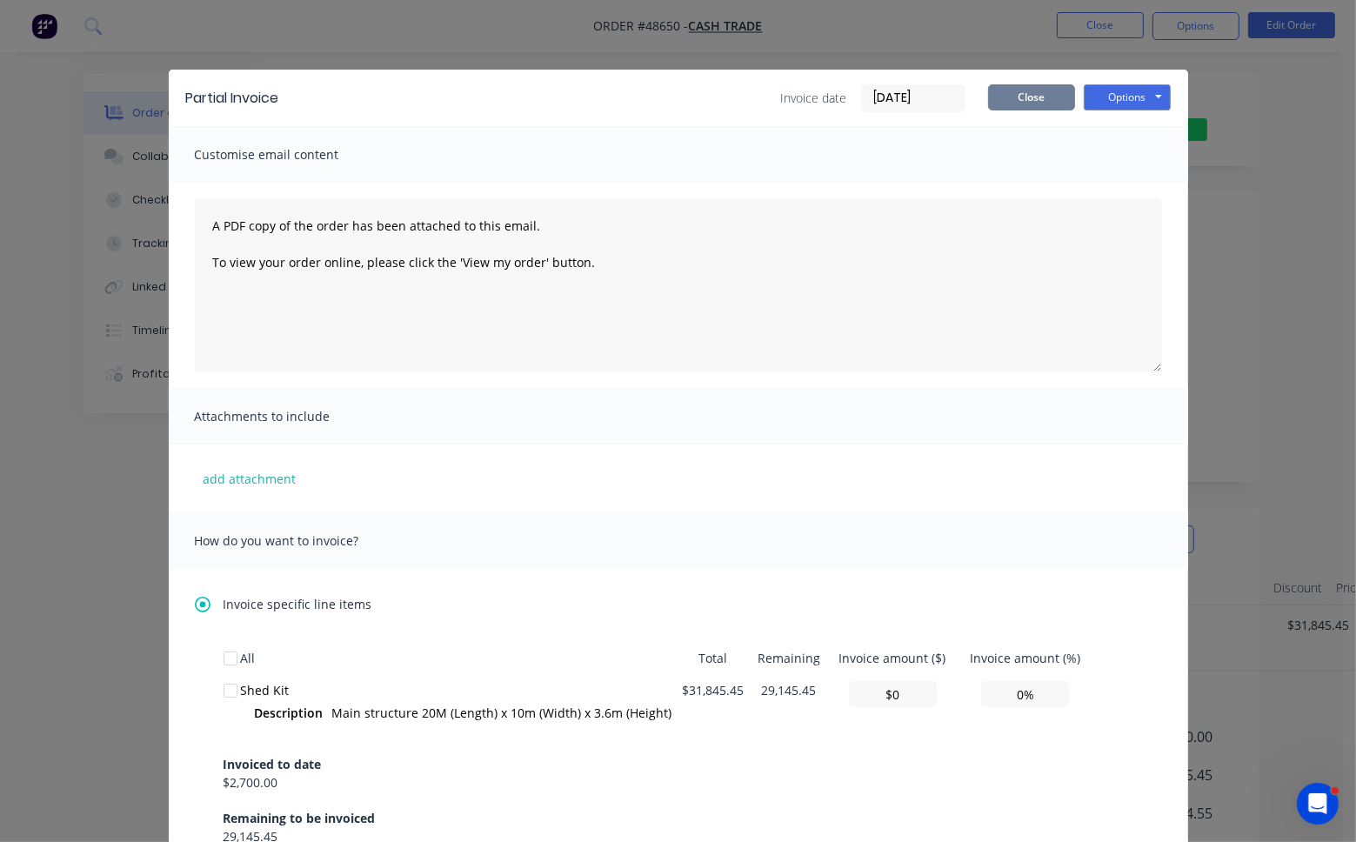
click at [1056, 92] on button "Close" at bounding box center [1031, 97] width 87 height 26
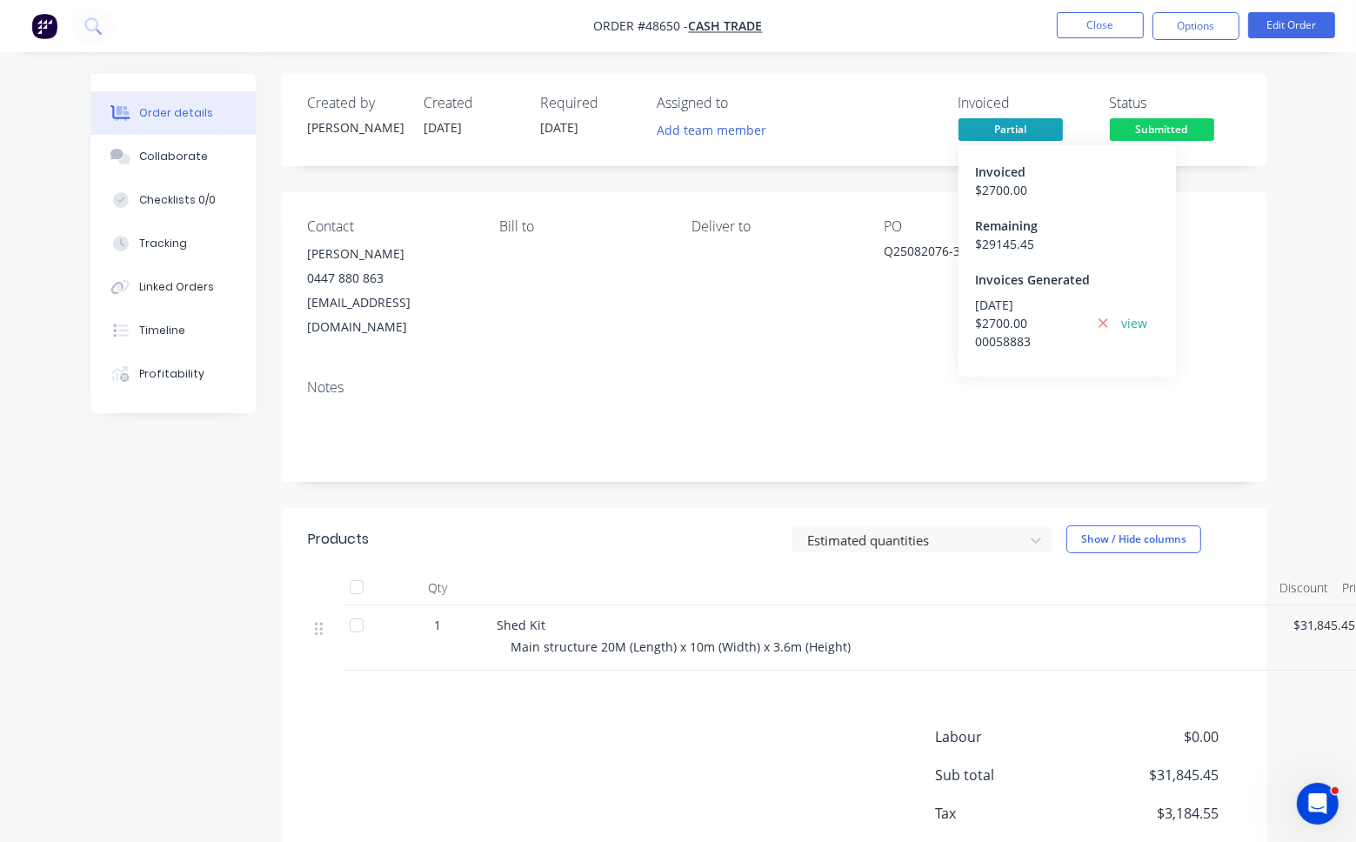
click at [1038, 128] on span "Partial" at bounding box center [1010, 129] width 104 height 22
click at [1027, 124] on span "Partial" at bounding box center [1010, 129] width 104 height 22
click at [1078, 324] on icon at bounding box center [1103, 324] width 11 height 16
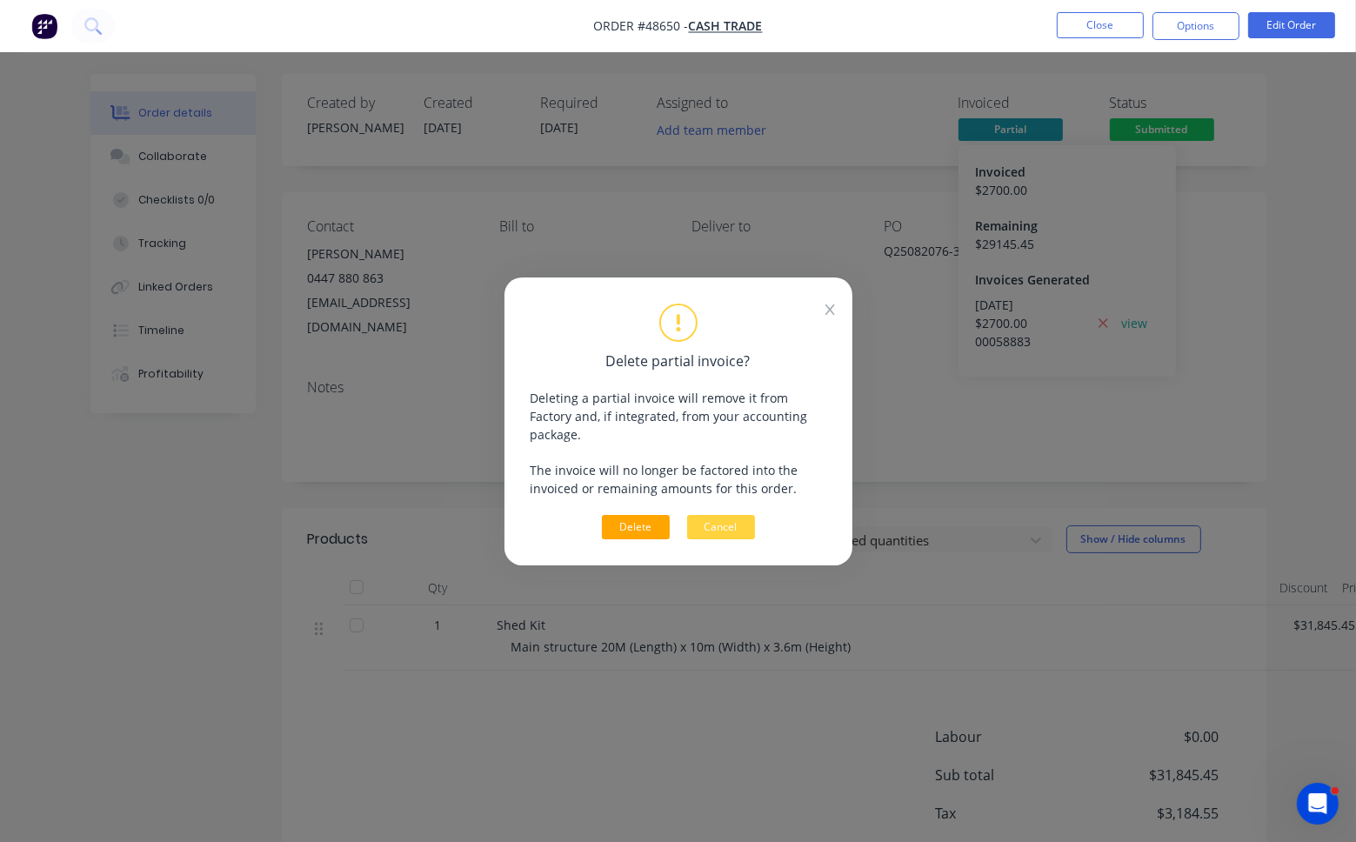
click at [638, 519] on button "Delete" at bounding box center [636, 527] width 68 height 24
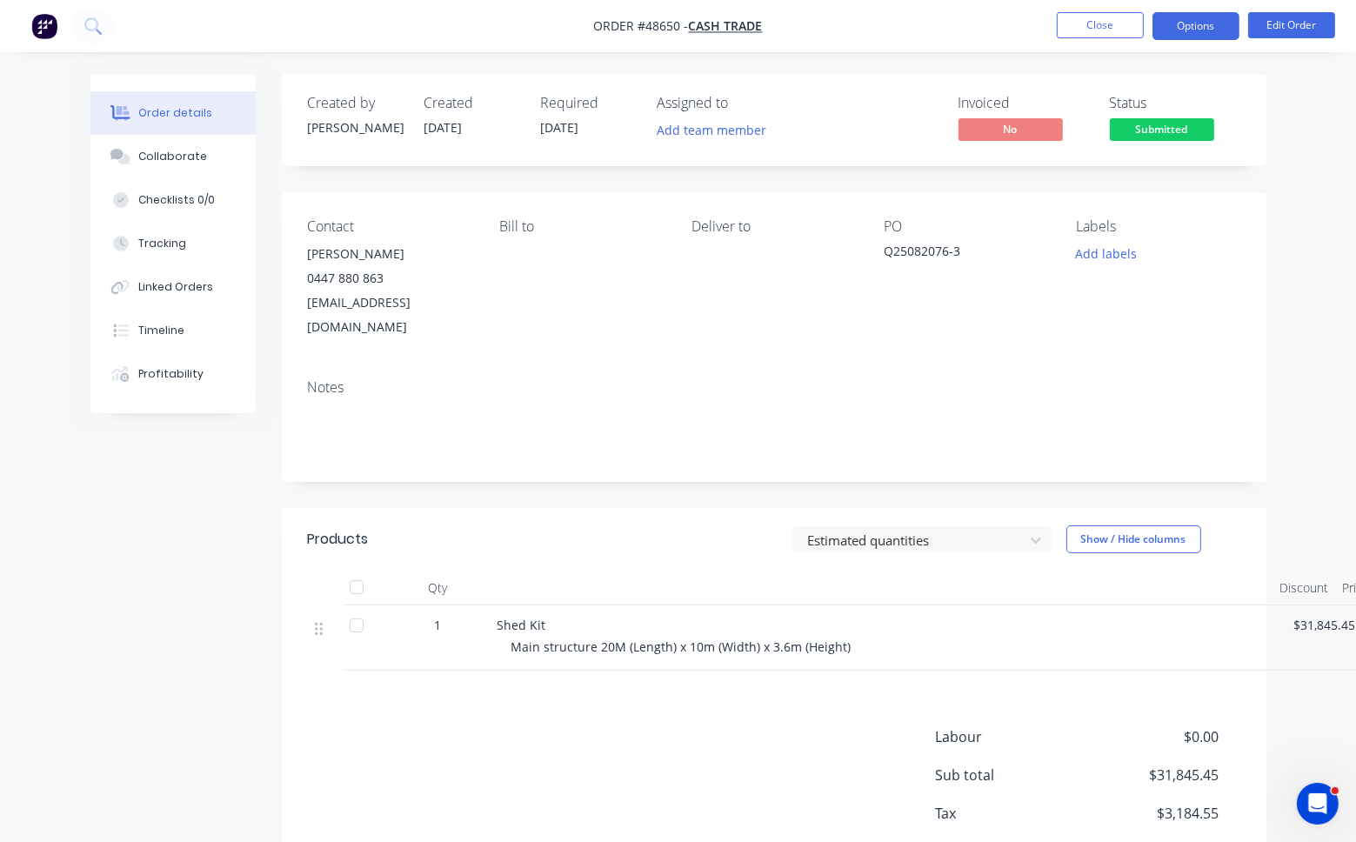
click at [1078, 27] on button "Options" at bounding box center [1195, 26] width 87 height 28
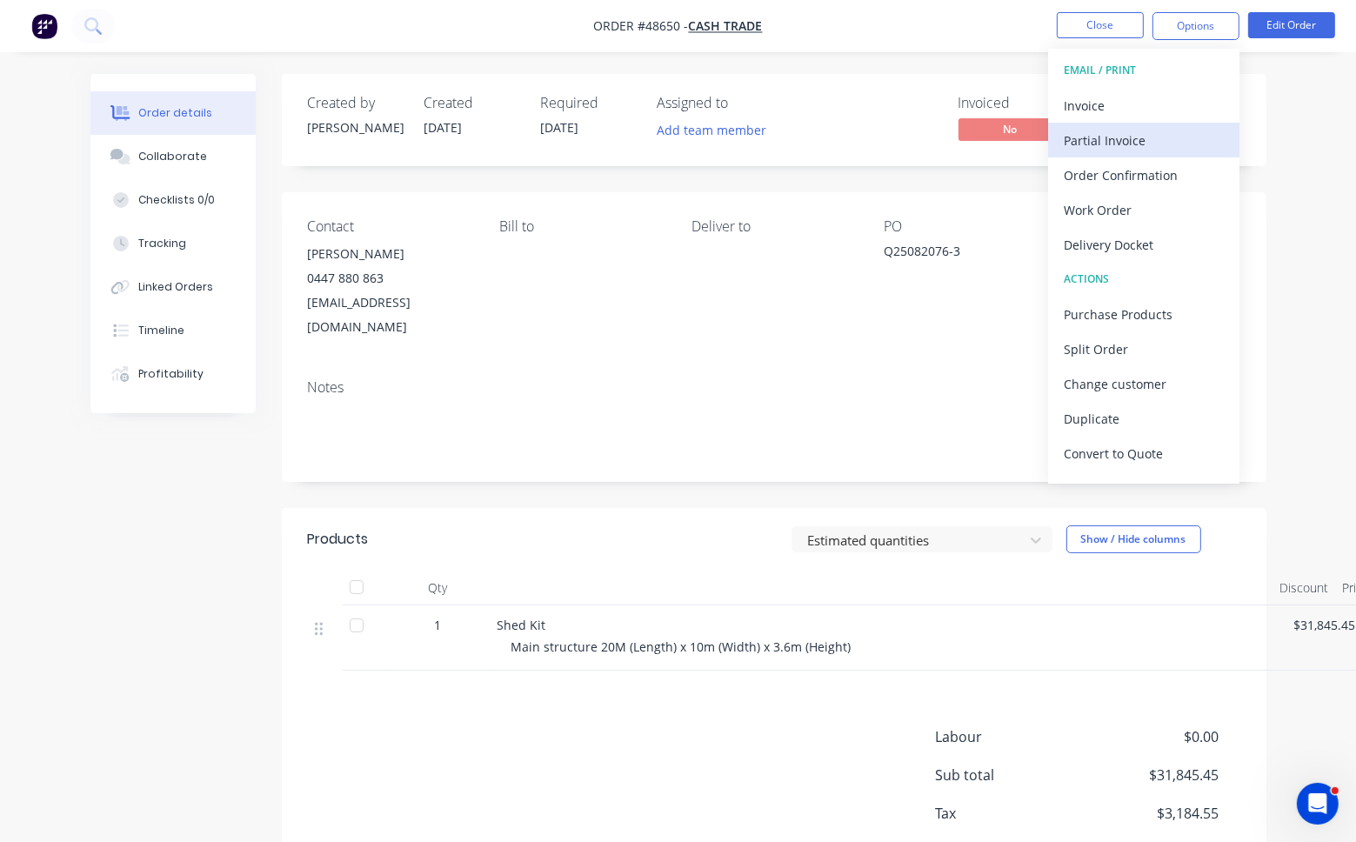
click at [1078, 135] on div "Partial Invoice" at bounding box center [1144, 140] width 160 height 25
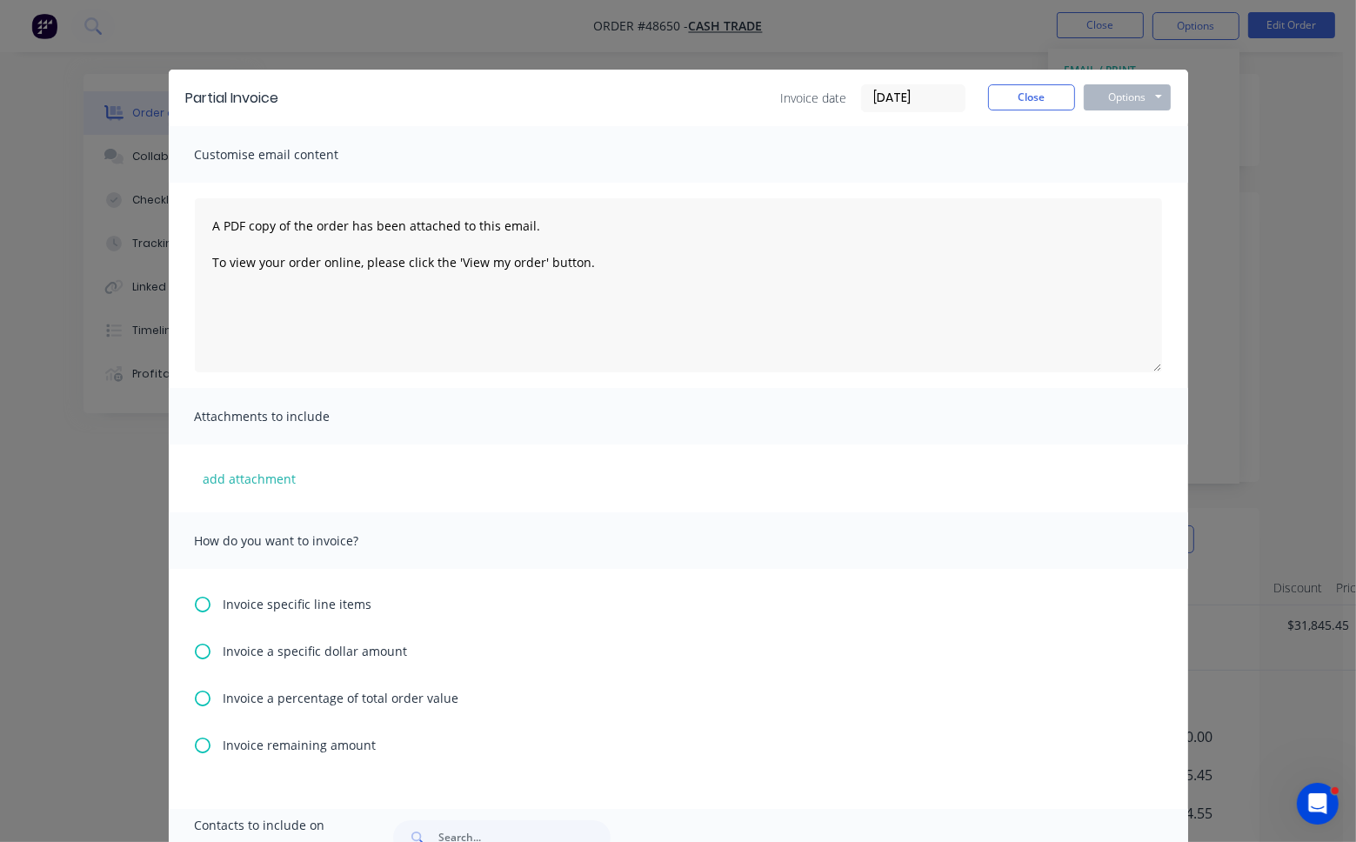
click at [185, 604] on div "Invoice specific line items Invoice a specific dollar amount Invoice a percenta…" at bounding box center [678, 689] width 1019 height 240
click at [195, 604] on icon at bounding box center [203, 605] width 16 height 16
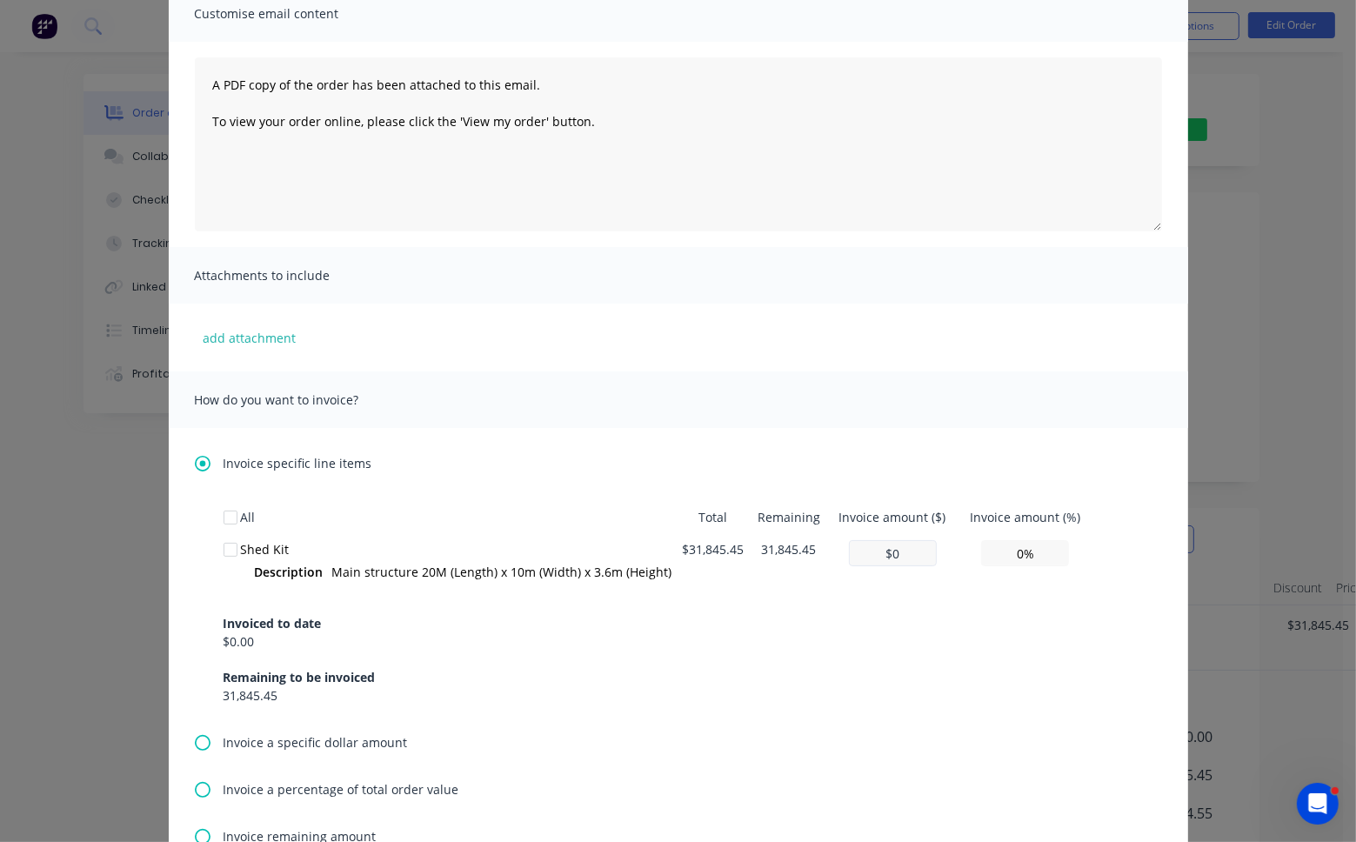
scroll to position [174, 0]
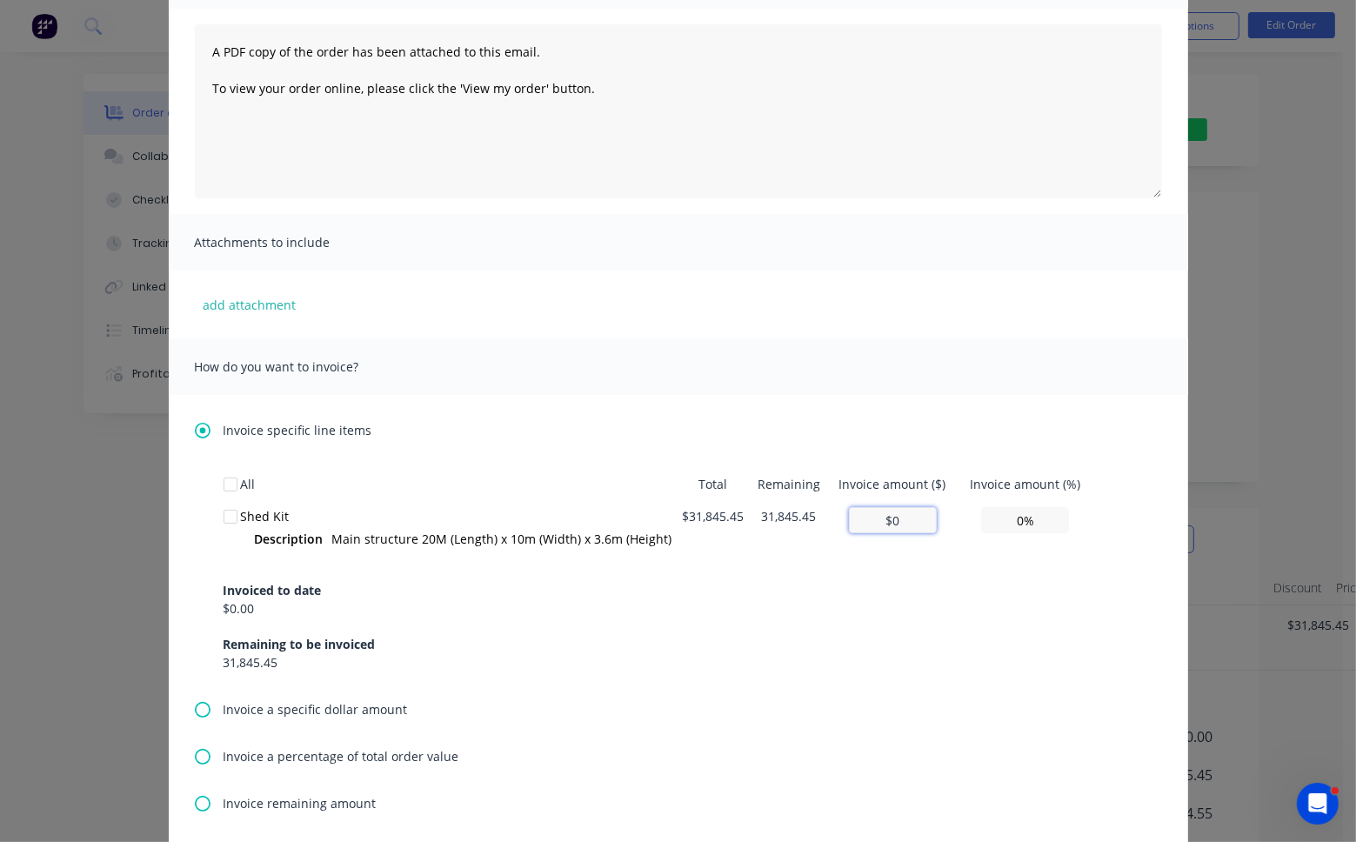
drag, startPoint x: 908, startPoint y: 518, endPoint x: 831, endPoint y: 520, distance: 76.6
click at [831, 520] on td "$0" at bounding box center [892, 530] width 130 height 60
type input "$2"
type input "0.01%"
type input "$24"
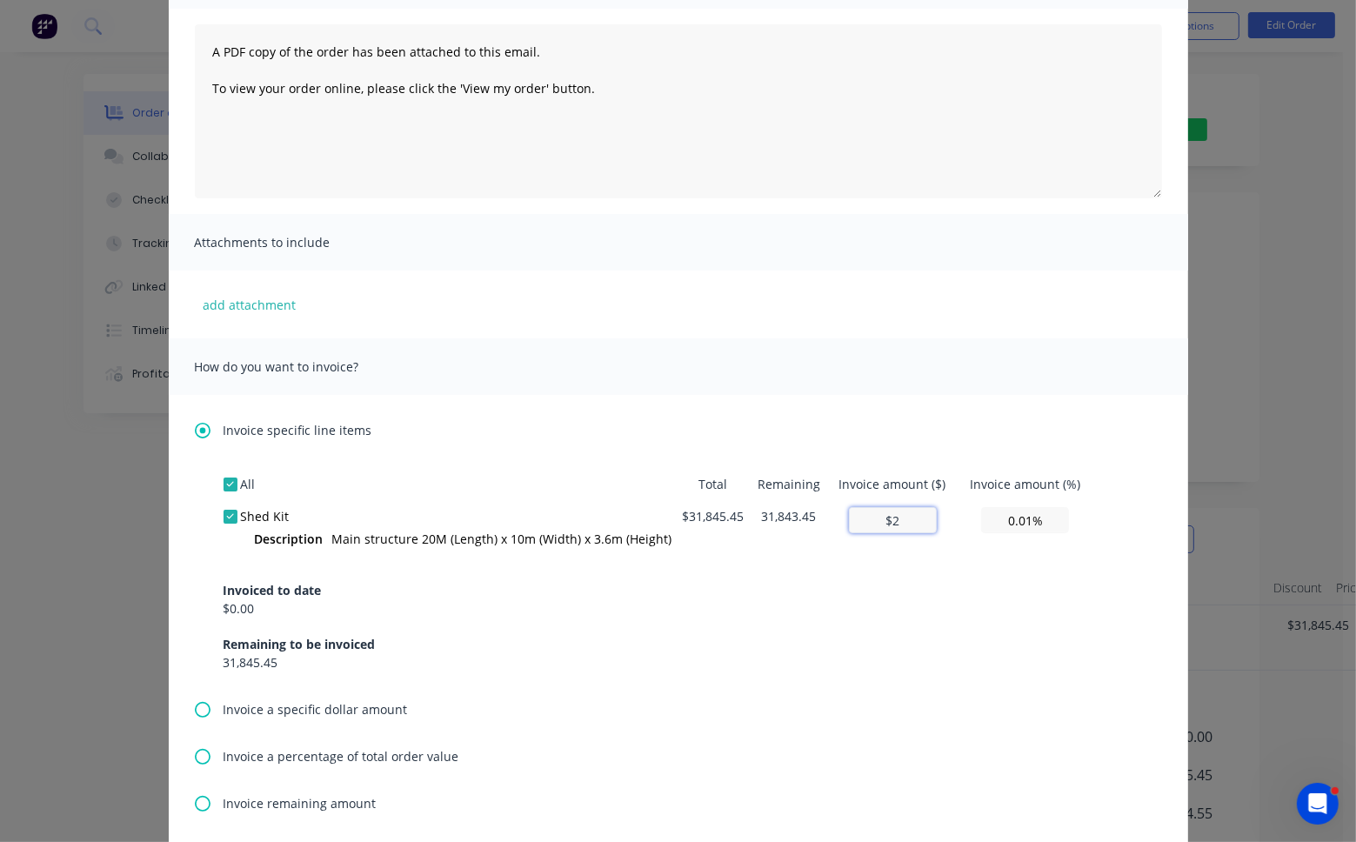
type input "0.08%"
type input "$245"
type input "0.77%"
type input "$2,454"
type input "7.71%"
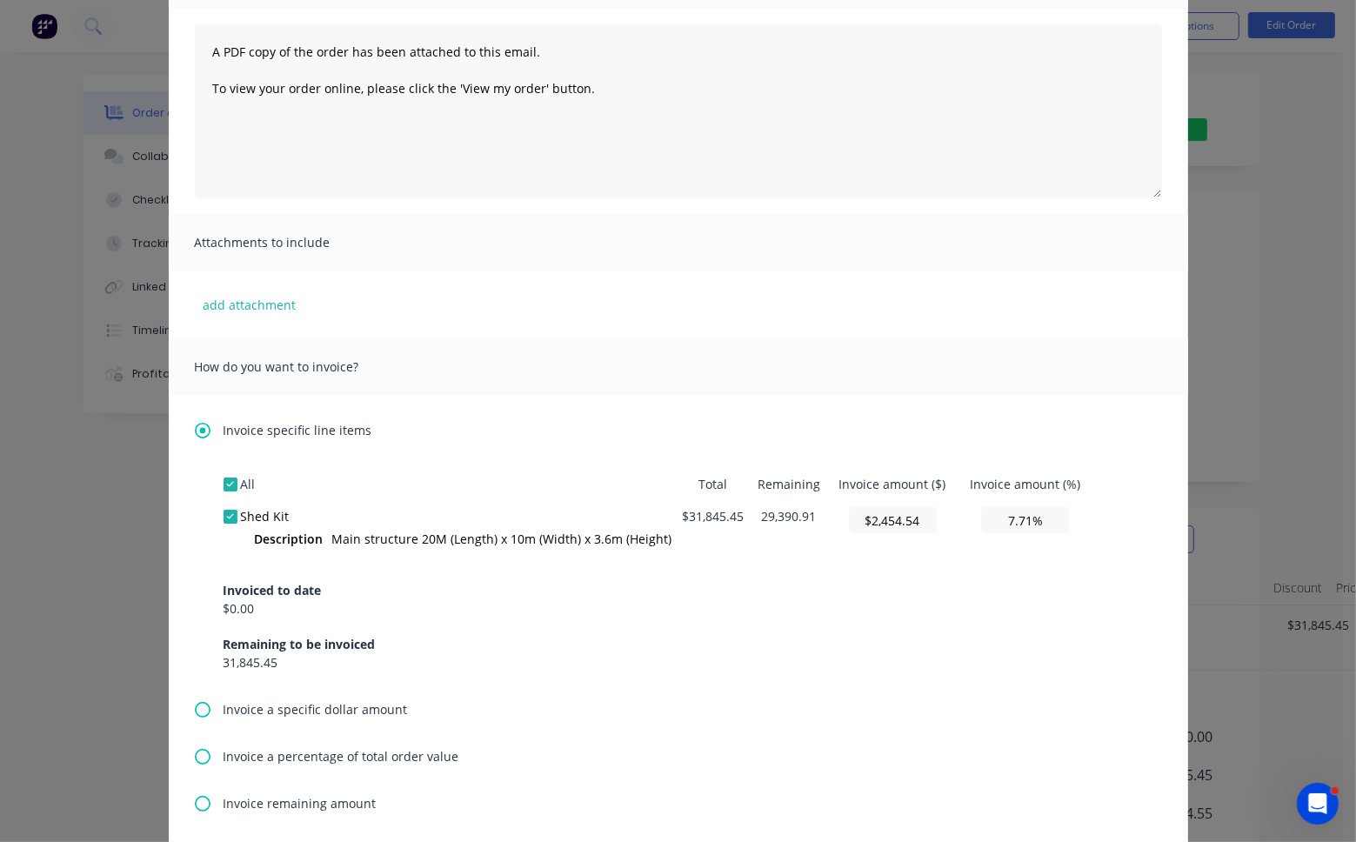
type input "$2,454.54"
click at [884, 542] on td "$2,454.54" at bounding box center [892, 530] width 130 height 60
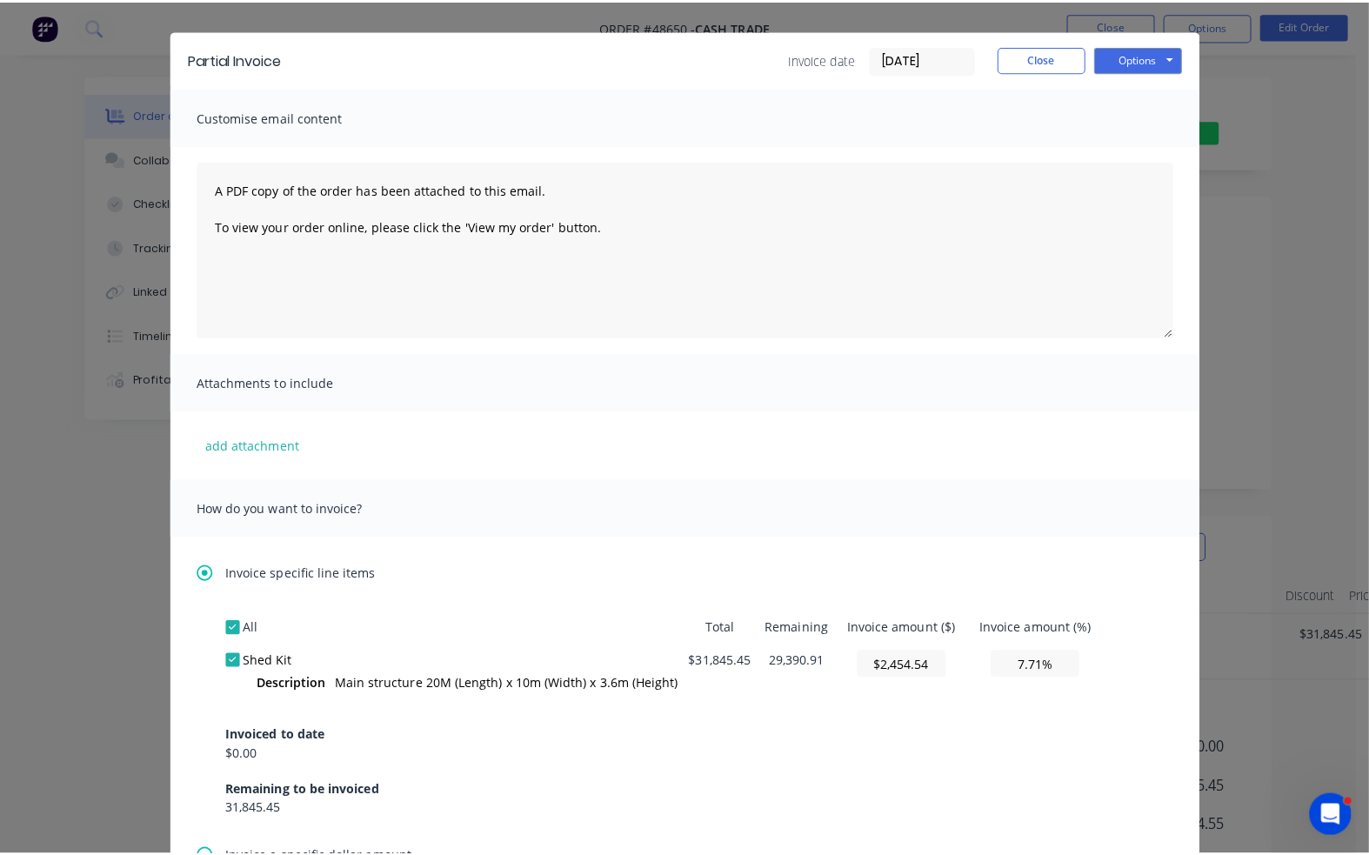
scroll to position [0, 0]
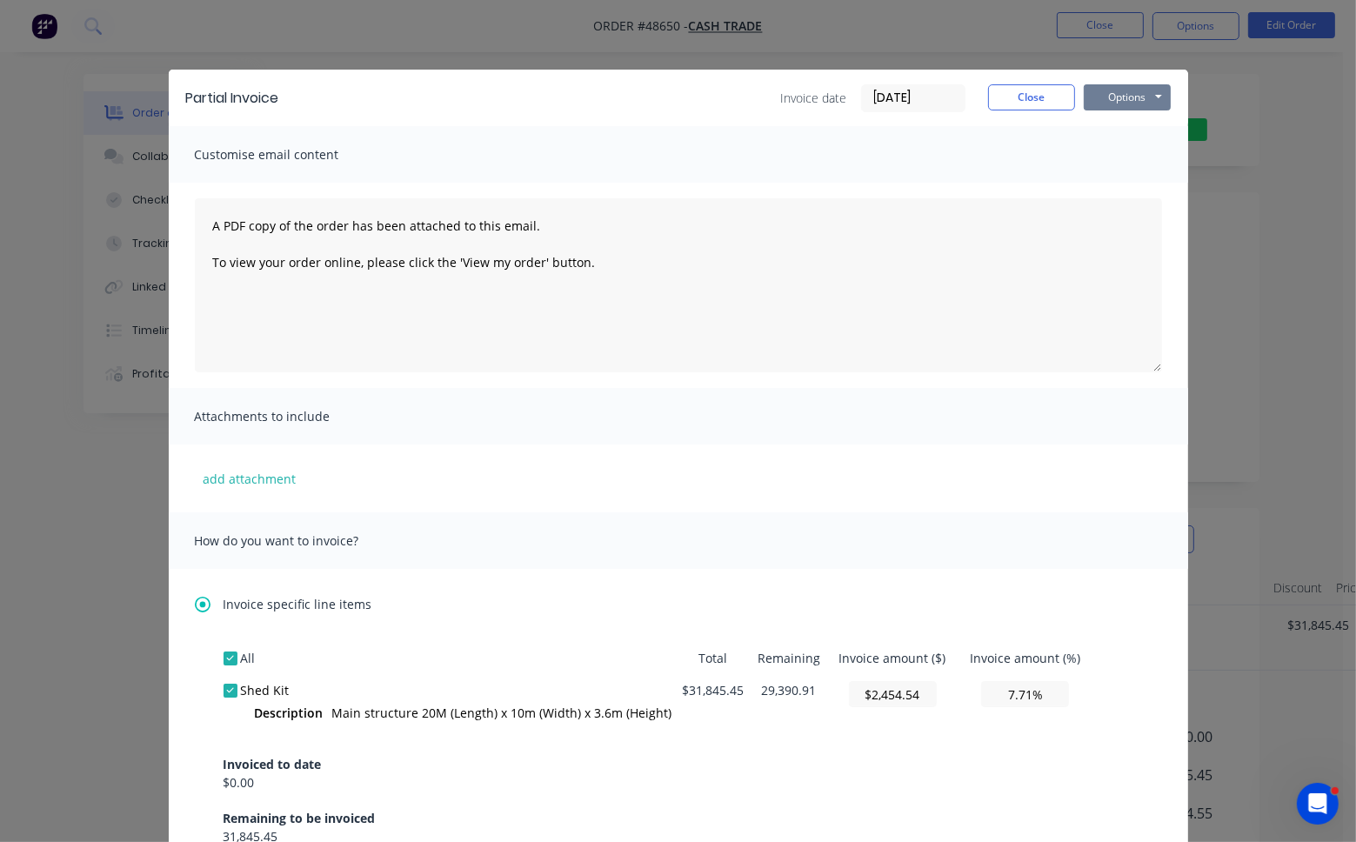
click at [1078, 90] on button "Options" at bounding box center [1127, 97] width 87 height 26
click at [1078, 153] on button "Print" at bounding box center [1139, 157] width 111 height 29
click at [1012, 88] on button "Close" at bounding box center [1031, 97] width 87 height 26
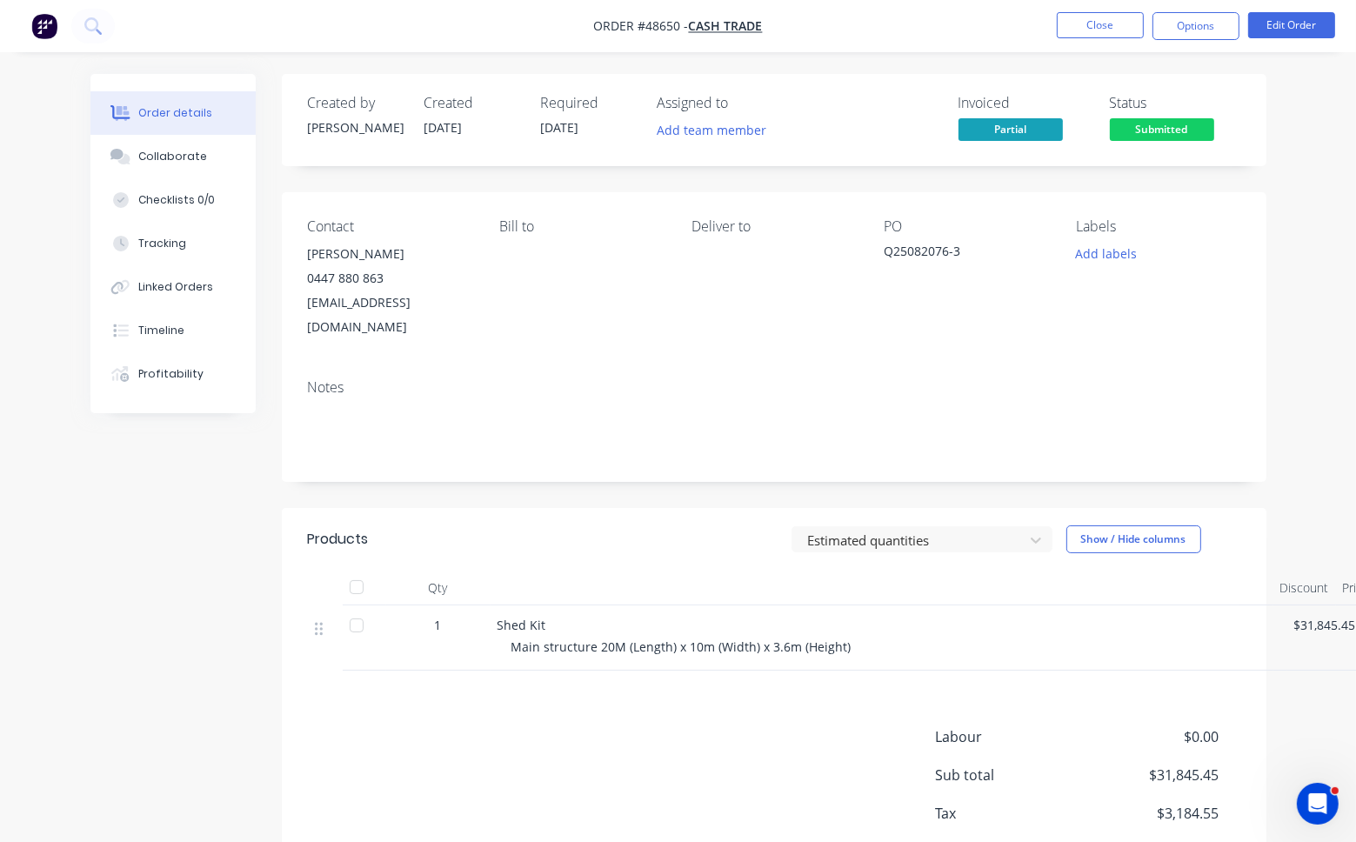
click at [1078, 74] on div "Created by [PERSON_NAME] Created [DATE] Required [DATE] Assigned to Add team me…" at bounding box center [774, 120] width 985 height 92
click at [1078, 22] on button "Close" at bounding box center [1100, 25] width 87 height 26
